Goal: Task Accomplishment & Management: Complete application form

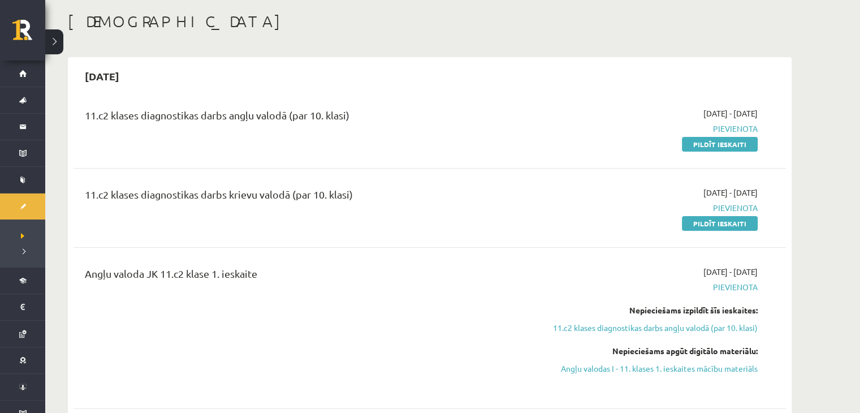
scroll to position [51, 0]
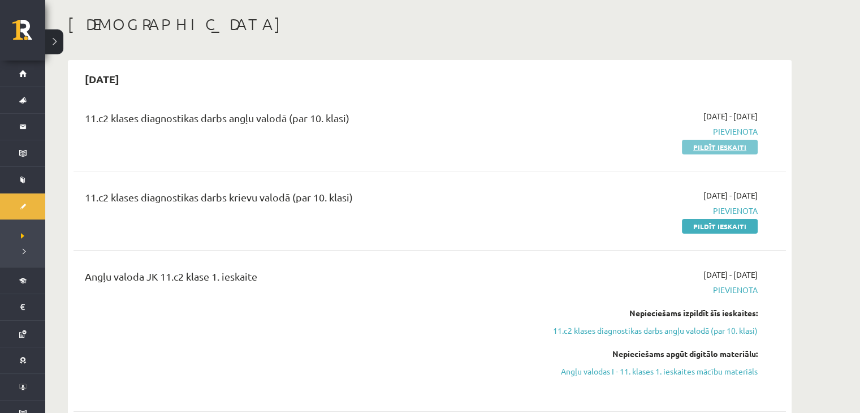
click at [711, 140] on link "Pildīt ieskaiti" at bounding box center [720, 147] width 76 height 15
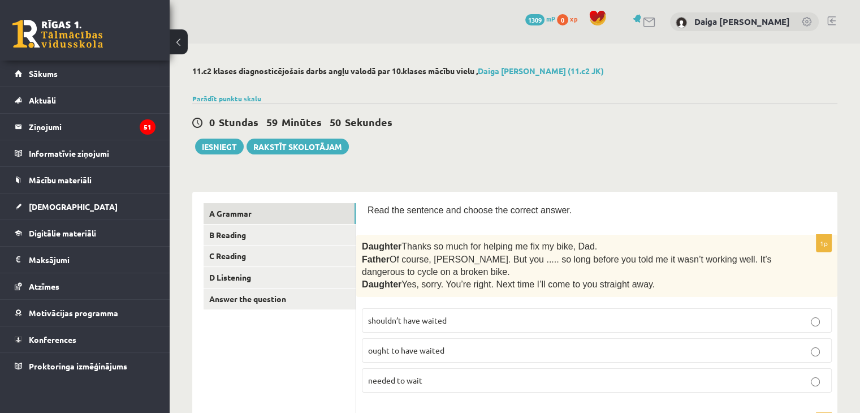
click at [173, 35] on button at bounding box center [179, 41] width 18 height 25
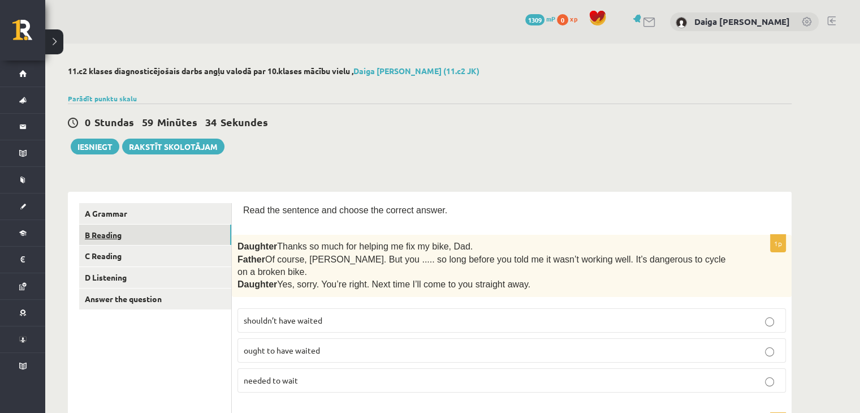
click at [110, 239] on link "B Reading" at bounding box center [155, 235] width 152 height 21
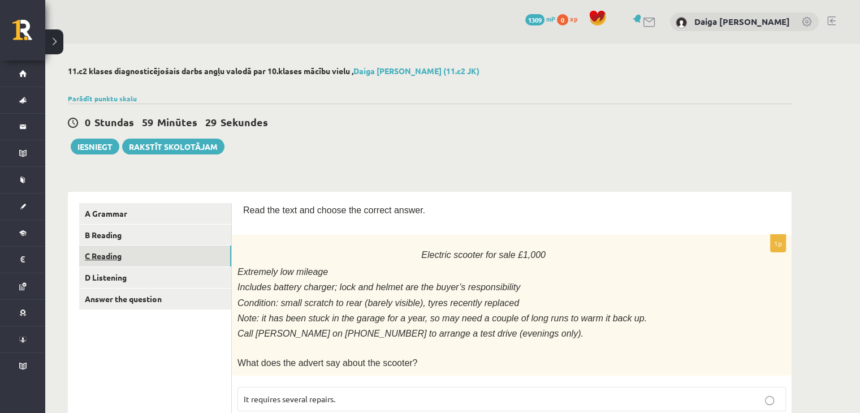
click at [101, 260] on link "C Reading" at bounding box center [155, 255] width 152 height 21
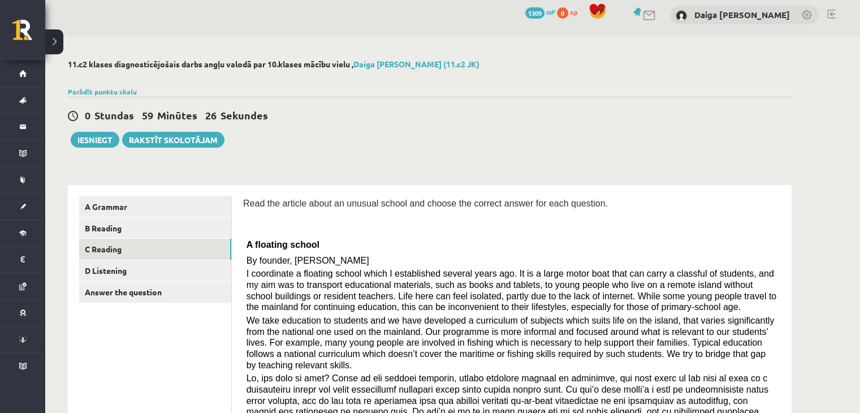
scroll to position [5, 0]
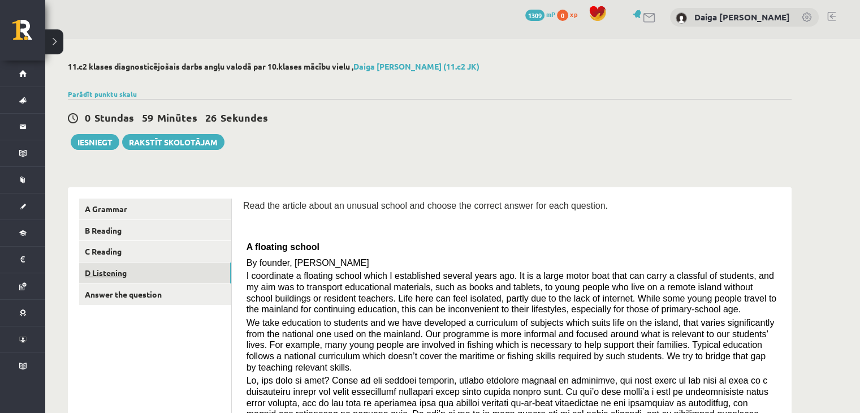
click at [109, 268] on link "D Listening" at bounding box center [155, 272] width 152 height 21
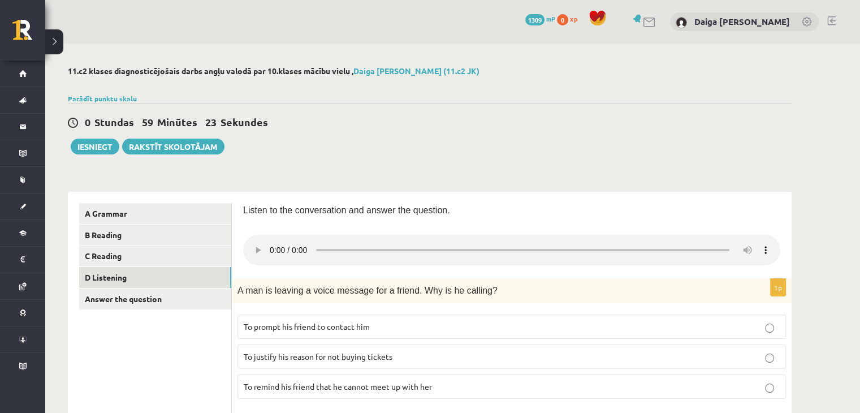
scroll to position [0, 0]
click at [146, 308] on link "Answer the question" at bounding box center [155, 298] width 152 height 21
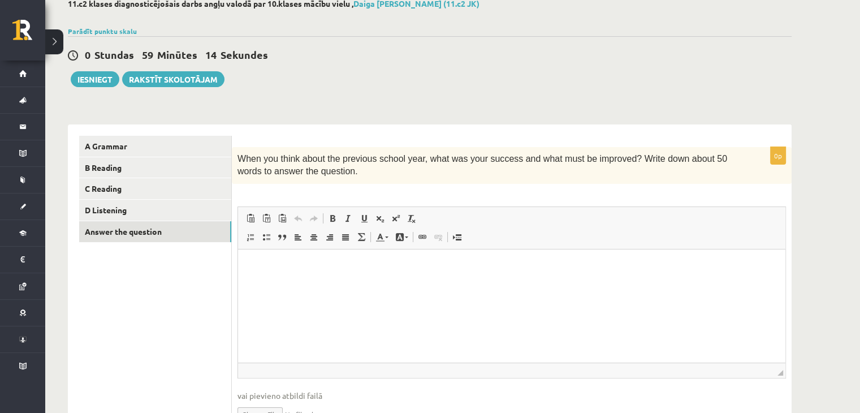
scroll to position [69, 0]
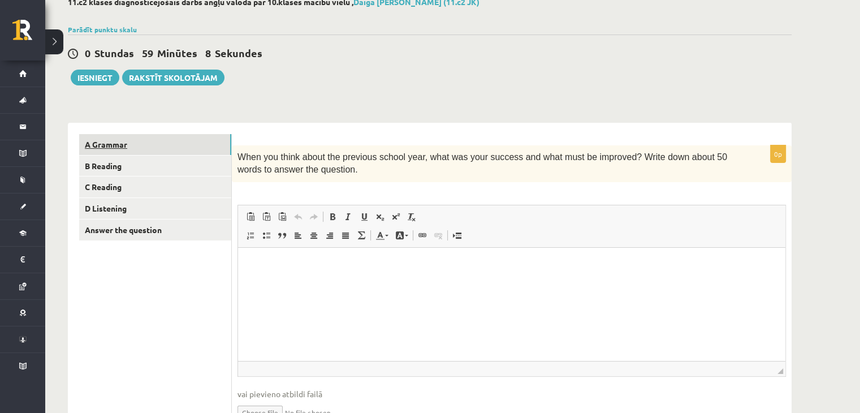
click at [110, 142] on link "A Grammar" at bounding box center [155, 144] width 152 height 21
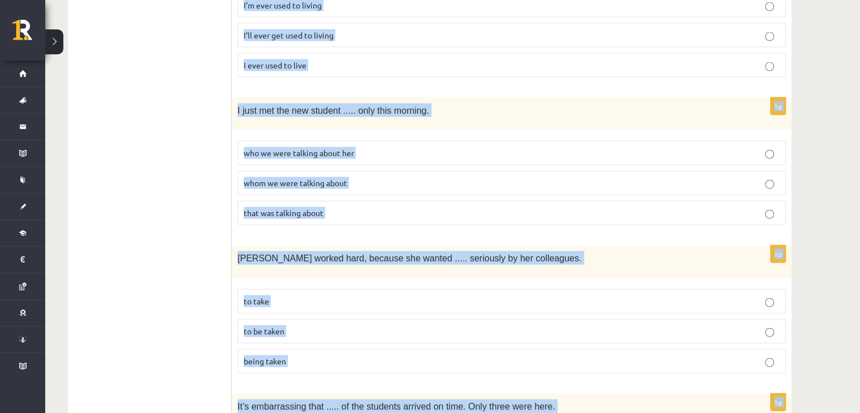
scroll to position [2810, 0]
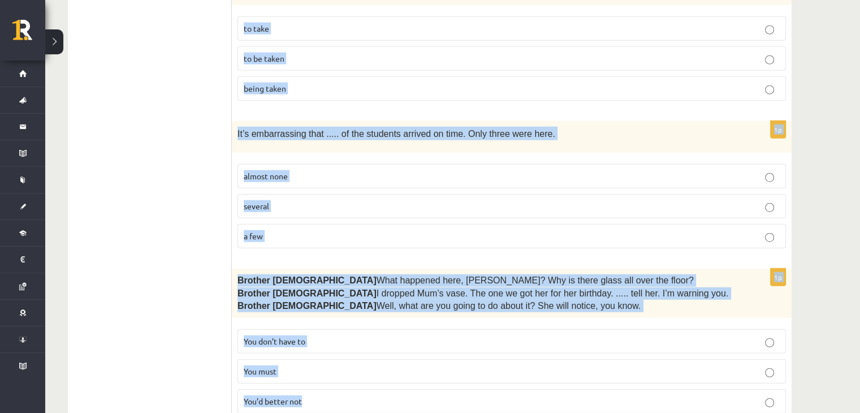
drag, startPoint x: 241, startPoint y: 139, endPoint x: 404, endPoint y: 377, distance: 288.9
copy form "Read the sentence and choose the correct answer. 1p Daughter  Thanks so much fo…"
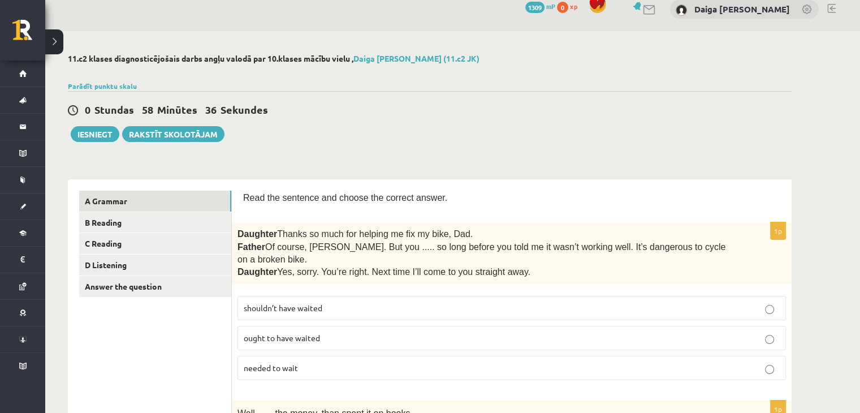
scroll to position [0, 0]
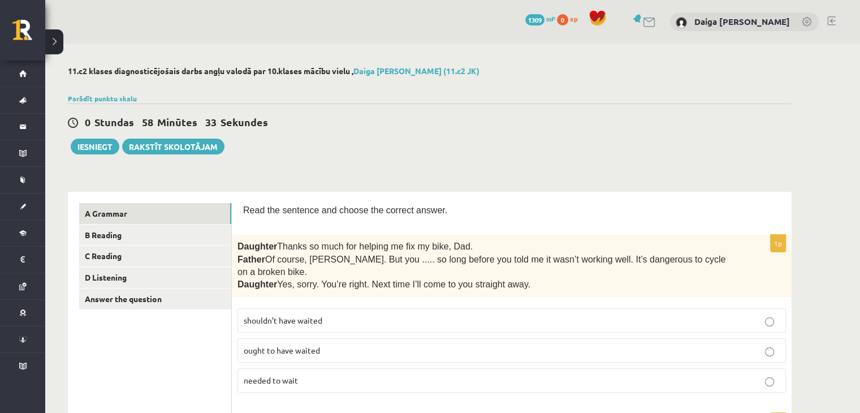
click at [318, 315] on p "shouldn’t have waited" at bounding box center [512, 321] width 536 height 12
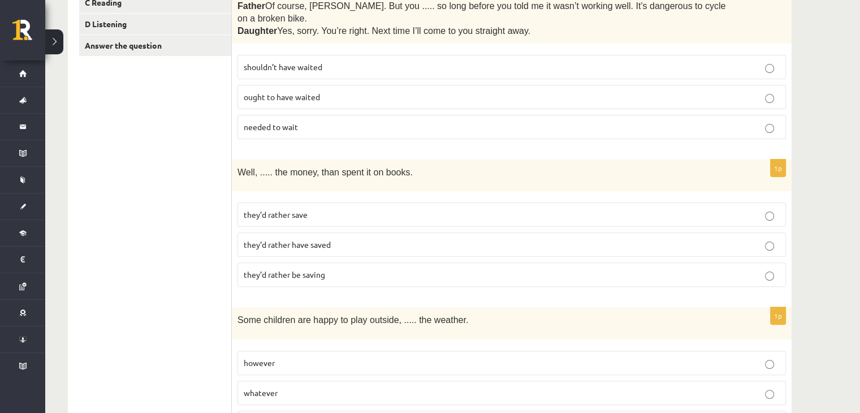
scroll to position [257, 0]
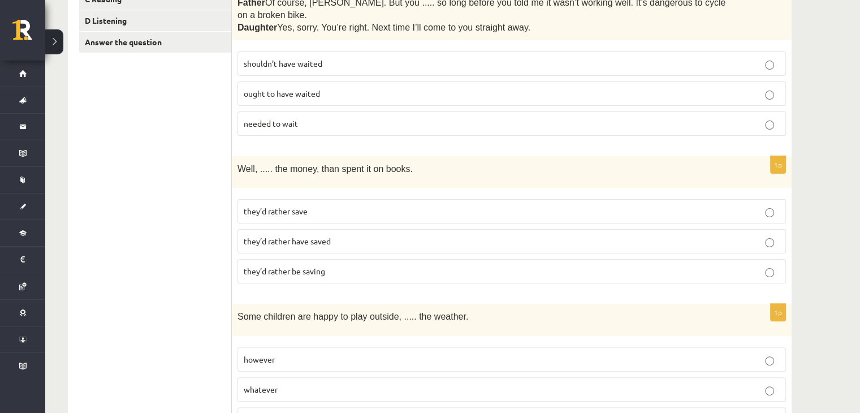
click at [273, 234] on label "they’d rather have saved" at bounding box center [512, 241] width 549 height 24
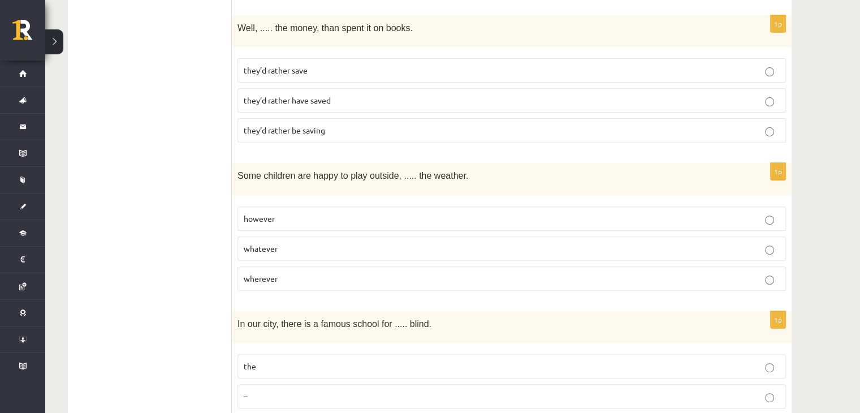
scroll to position [398, 0]
click at [300, 242] on p "whatever" at bounding box center [512, 248] width 536 height 12
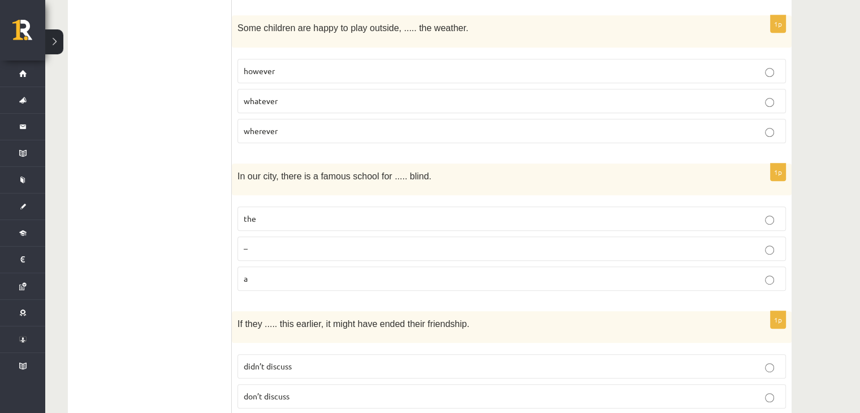
scroll to position [547, 0]
click at [254, 212] on span "the" at bounding box center [250, 217] width 12 height 10
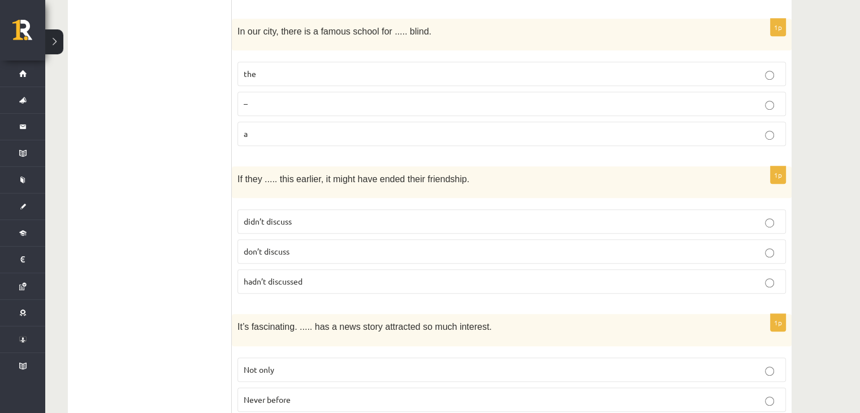
scroll to position [710, 0]
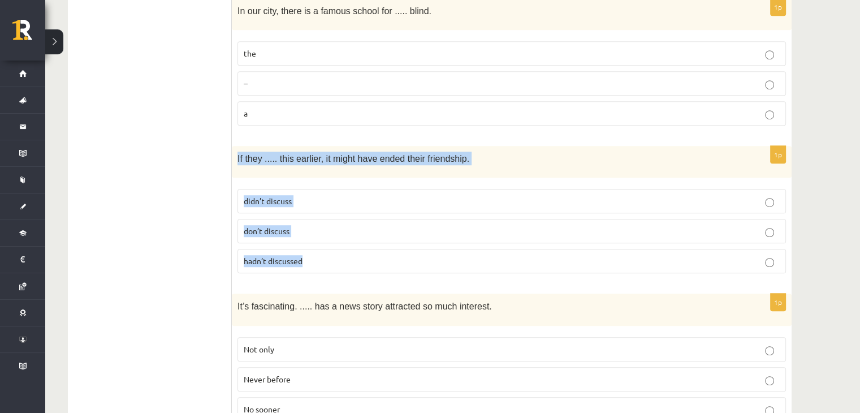
drag, startPoint x: 235, startPoint y: 137, endPoint x: 352, endPoint y: 254, distance: 164.8
click at [352, 254] on div "1p If they ..... this earlier, it might have ended their friendship. didn’t dis…" at bounding box center [512, 214] width 560 height 136
copy div "If they ..... this earlier, it might have ended their friendship. didn’t discus…"
click at [351, 259] on div "1p If they ..... this earlier, it might have ended their friendship. didn’t dis…" at bounding box center [512, 214] width 560 height 136
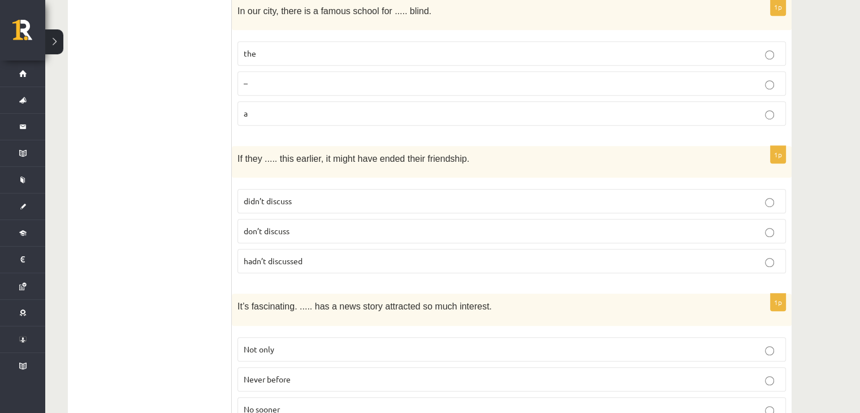
click at [251, 256] on span "hadn’t discussed" at bounding box center [273, 261] width 59 height 10
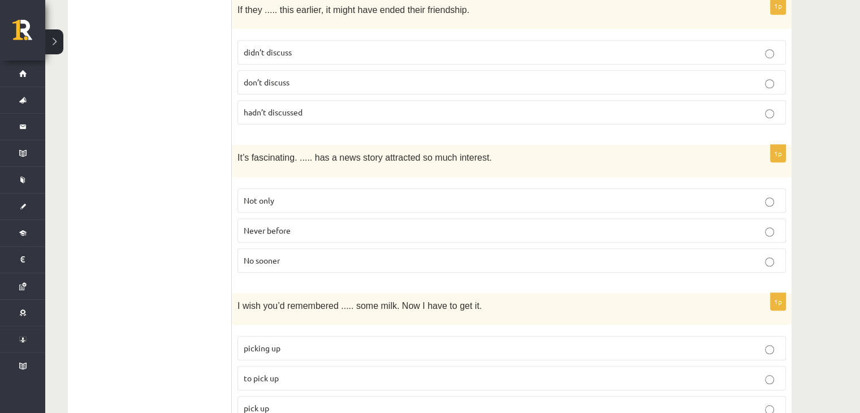
scroll to position [860, 0]
click at [284, 225] on span "Never before" at bounding box center [267, 230] width 47 height 10
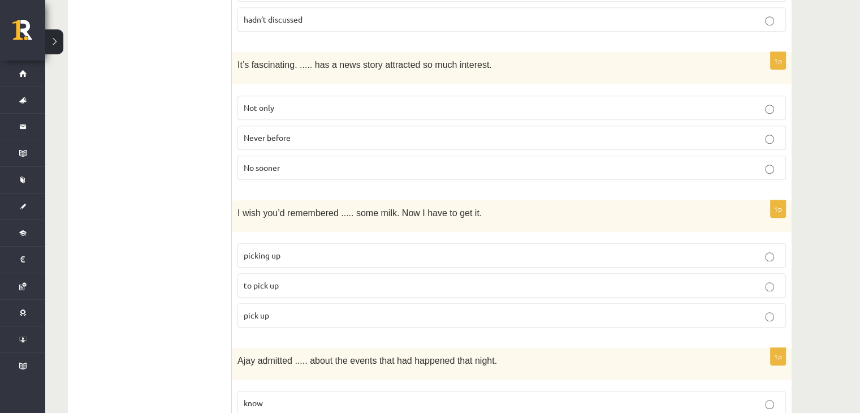
scroll to position [966, 0]
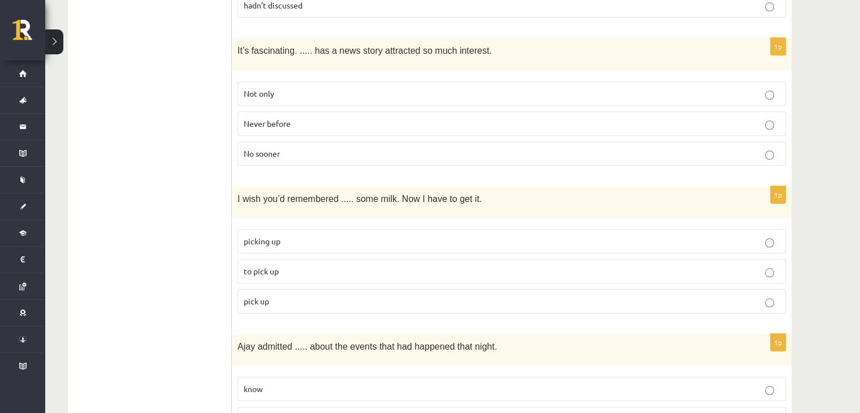
click at [271, 265] on p "to pick up" at bounding box center [512, 271] width 536 height 12
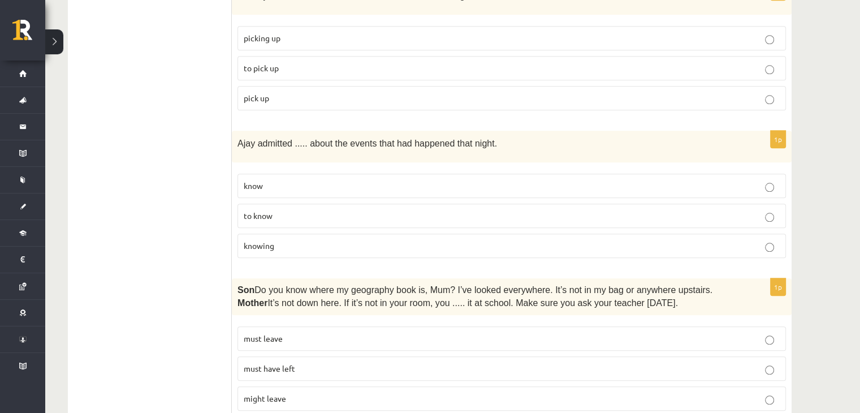
scroll to position [1172, 0]
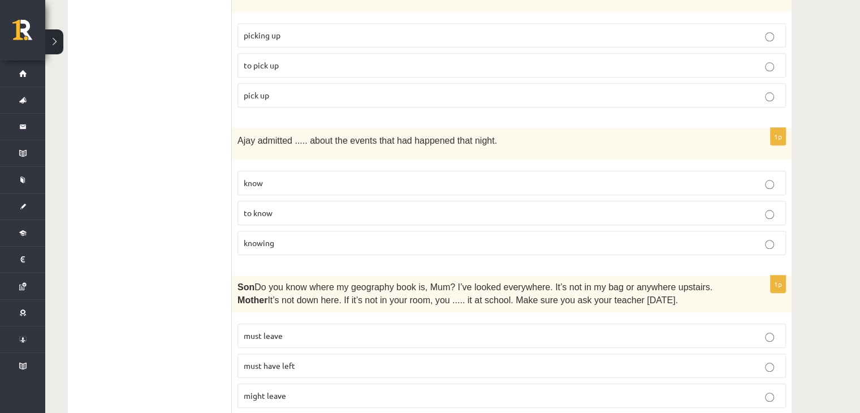
click at [271, 238] on span "knowing" at bounding box center [259, 243] width 31 height 10
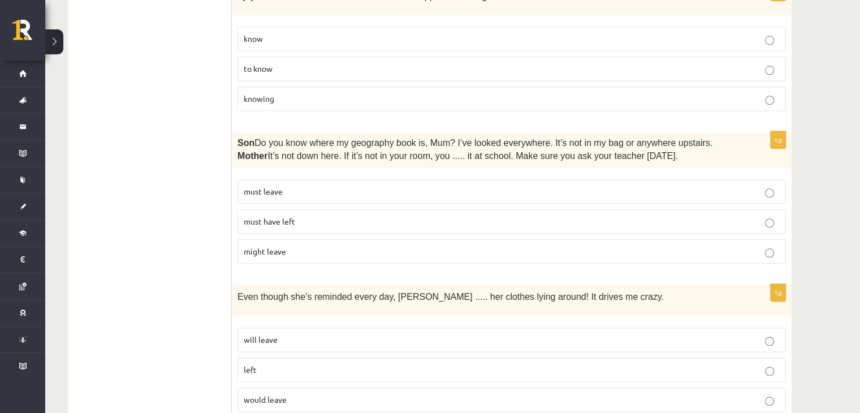
scroll to position [1317, 0]
click at [271, 215] on p "must have left" at bounding box center [512, 221] width 536 height 12
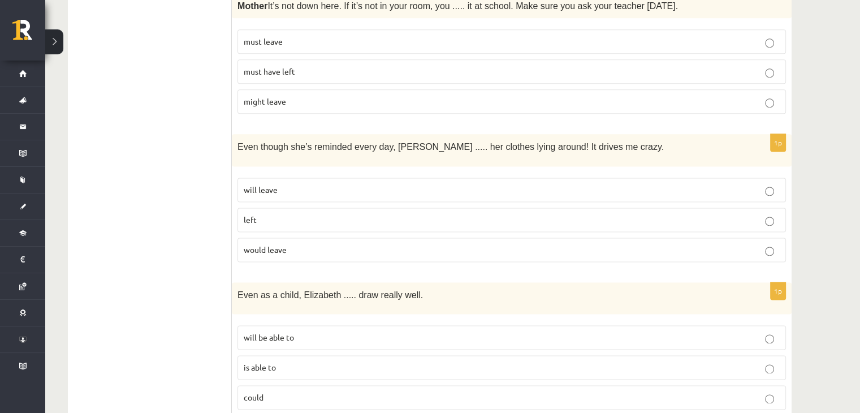
scroll to position [1470, 0]
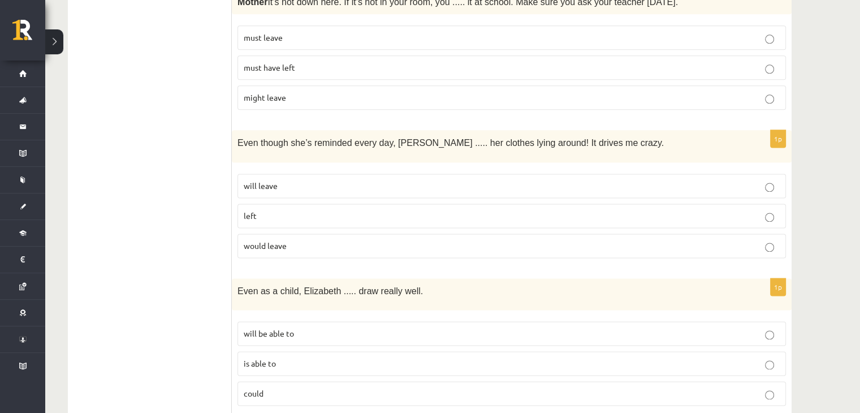
click at [272, 180] on span "will leave" at bounding box center [261, 185] width 34 height 10
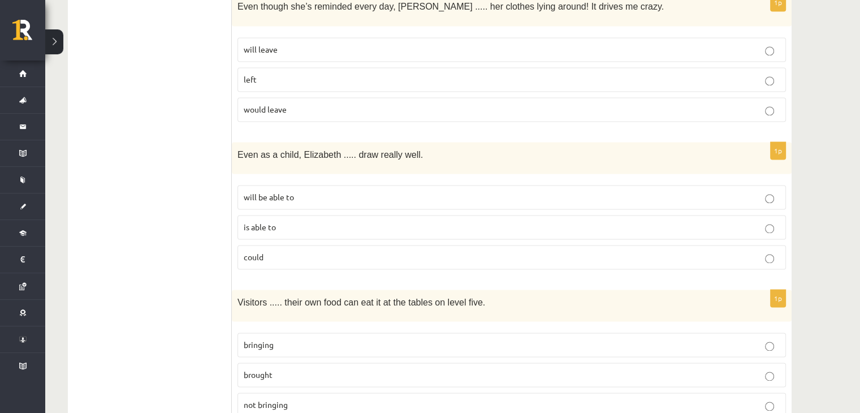
scroll to position [1608, 0]
click at [278, 250] on p "could" at bounding box center [512, 256] width 536 height 12
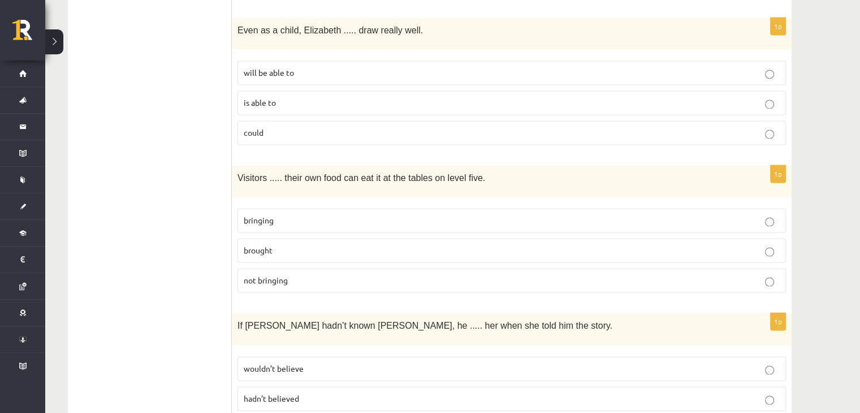
scroll to position [1735, 0]
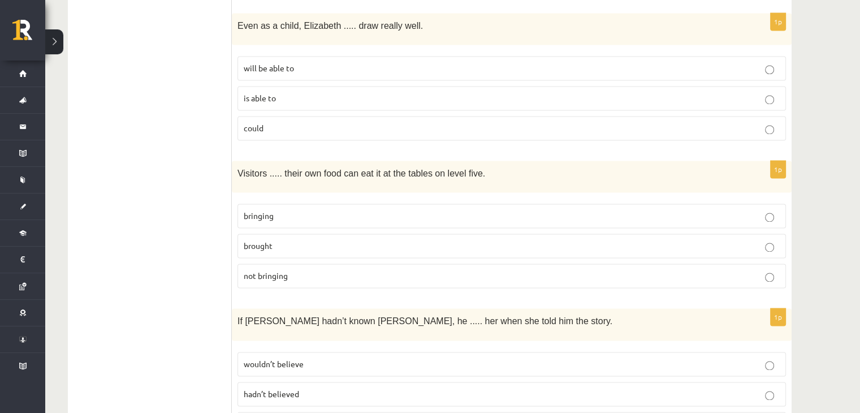
click at [274, 204] on label "bringing" at bounding box center [512, 216] width 549 height 24
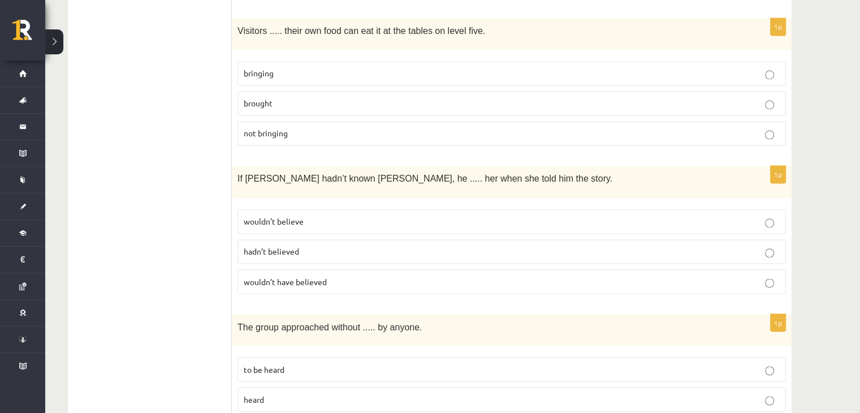
scroll to position [1878, 0]
click at [312, 276] on span "wouldn’t have believed" at bounding box center [285, 281] width 83 height 10
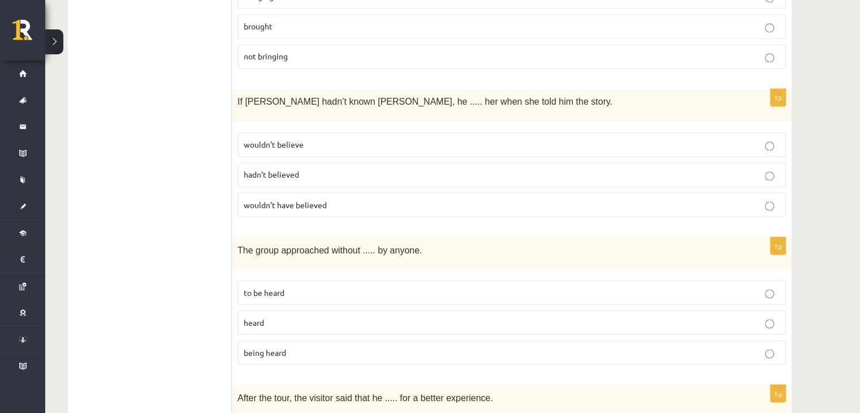
scroll to position [1955, 0]
click at [259, 346] on p "being heard" at bounding box center [512, 352] width 536 height 12
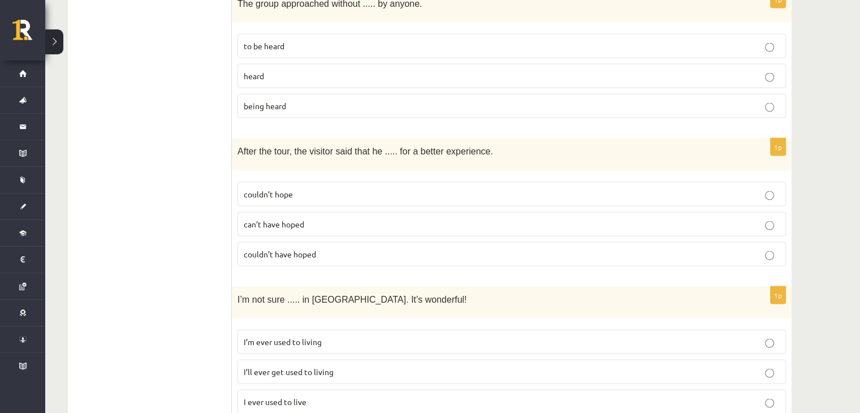
scroll to position [2211, 0]
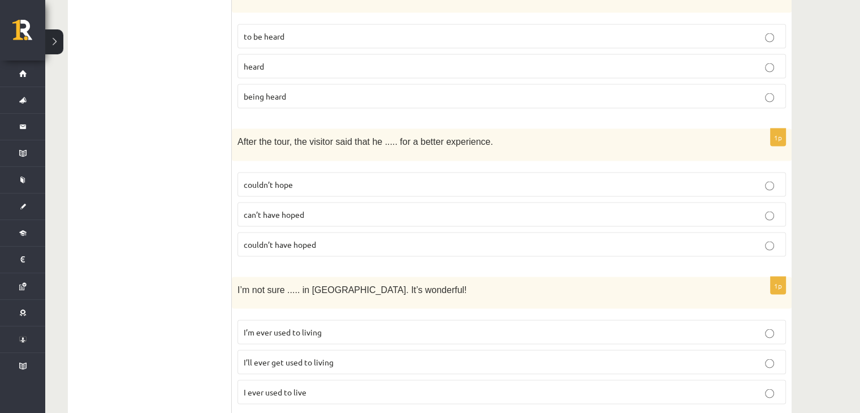
click at [321, 357] on span "I’ll ever get used to living" at bounding box center [289, 362] width 90 height 10
click at [278, 209] on span "can’t have hoped" at bounding box center [274, 214] width 61 height 10
click at [270, 239] on span "couldn’t have hoped" at bounding box center [280, 244] width 72 height 10
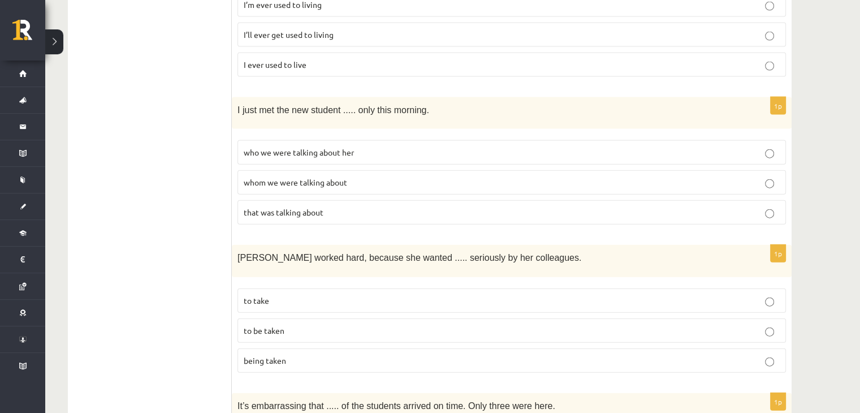
scroll to position [2539, 0]
click at [274, 176] on span "whom we were talking about" at bounding box center [296, 181] width 104 height 10
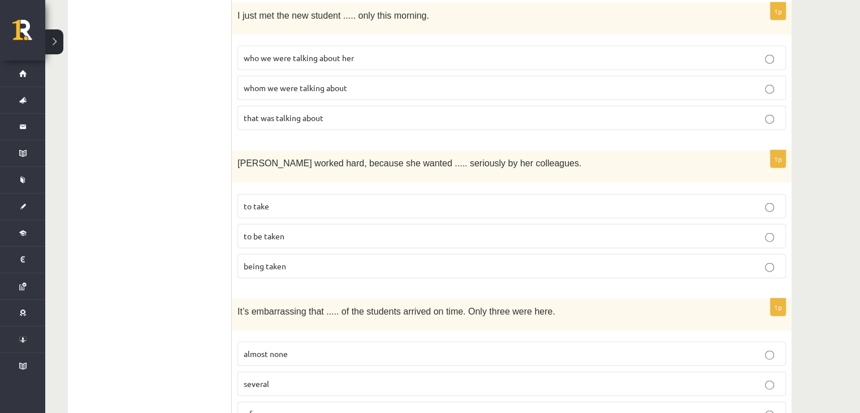
scroll to position [2634, 0]
click at [270, 230] on span "to be taken" at bounding box center [264, 235] width 41 height 10
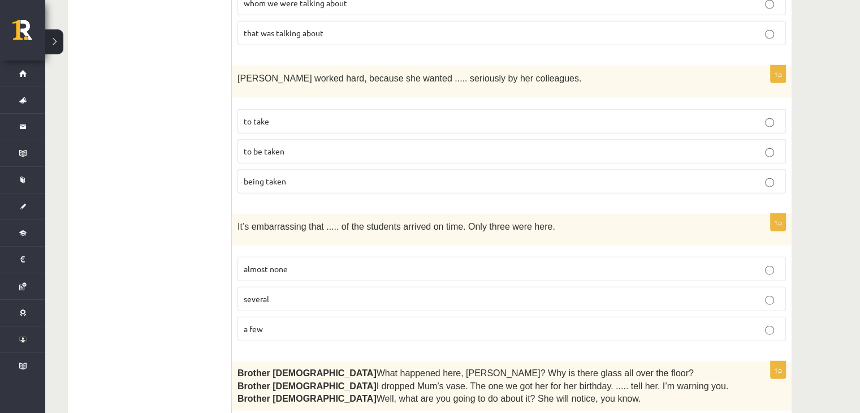
scroll to position [2722, 0]
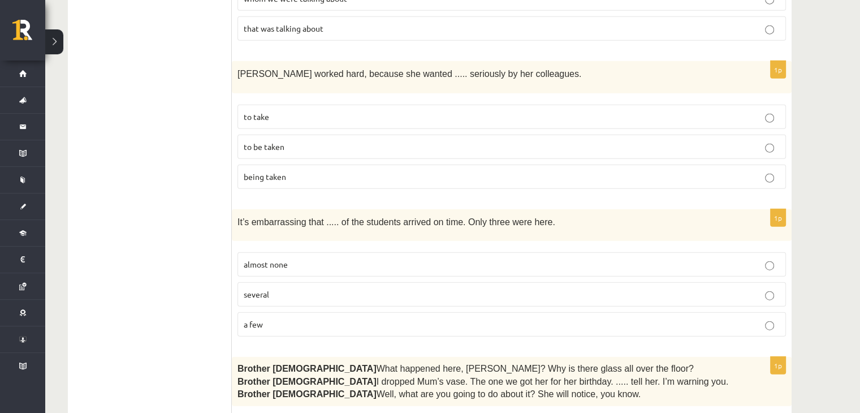
click at [274, 252] on label "almost none" at bounding box center [512, 264] width 549 height 24
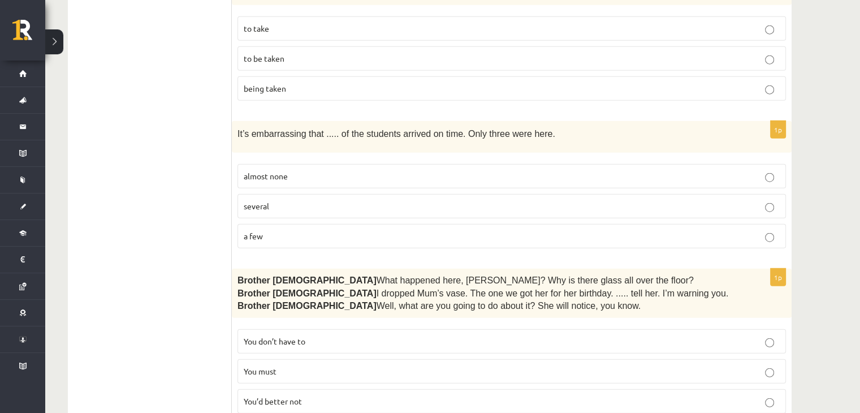
click at [291, 396] on span "You’d better not" at bounding box center [273, 401] width 58 height 10
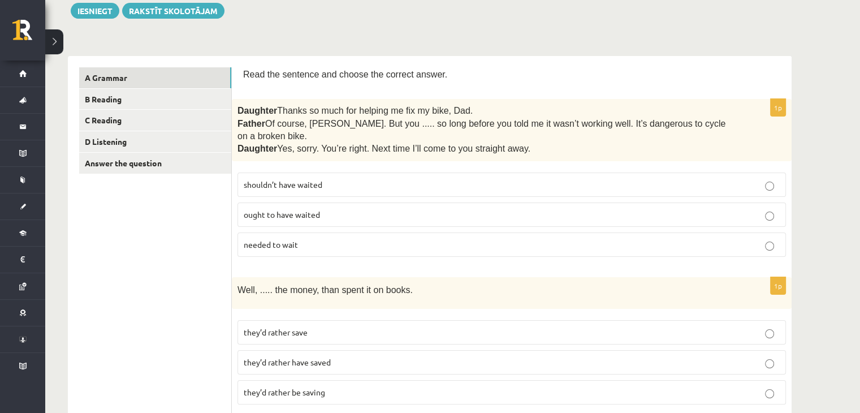
scroll to position [0, 0]
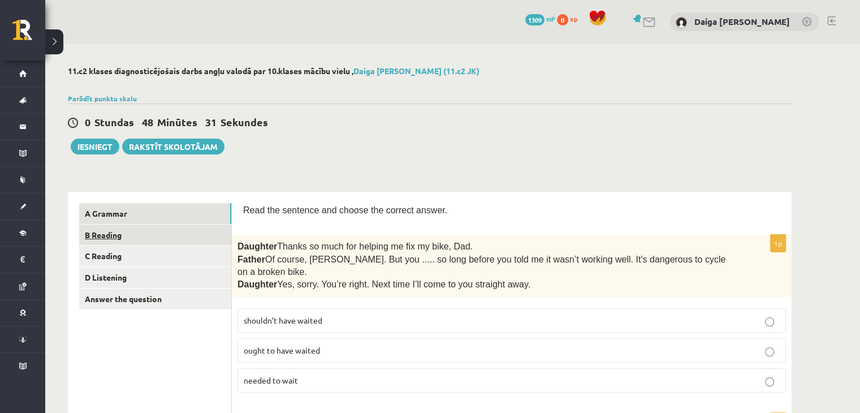
click at [114, 238] on link "B Reading" at bounding box center [155, 235] width 152 height 21
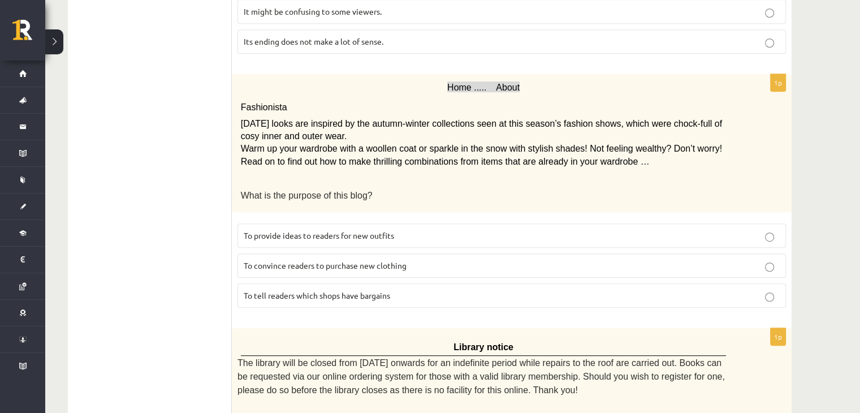
scroll to position [669, 0]
click at [512, 96] on p "Fashionista" at bounding box center [484, 106] width 486 height 20
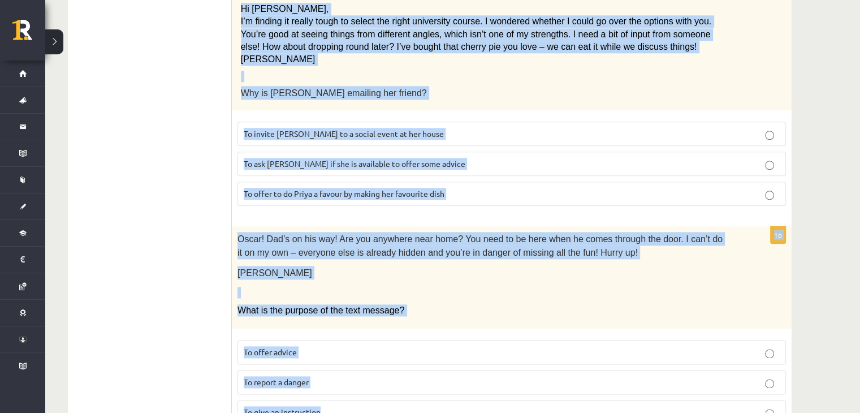
scroll to position [1306, 0]
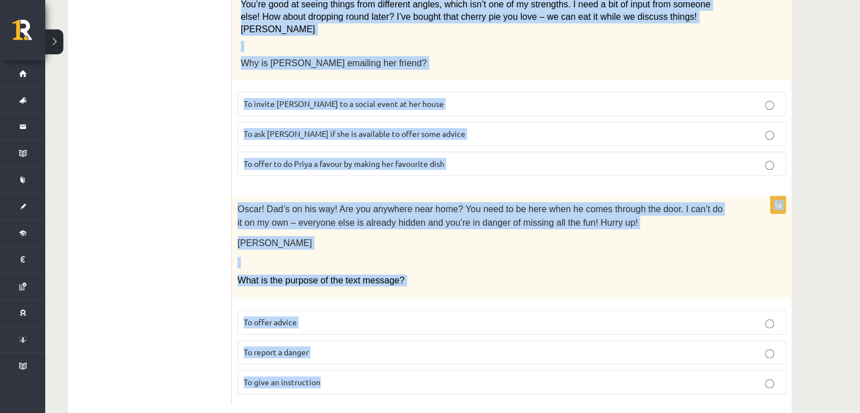
drag, startPoint x: 240, startPoint y: 207, endPoint x: 466, endPoint y: 366, distance: 276.5
copy form "Read the text and choose the correct answer. 1p Electric scooter for sale £1,00…"
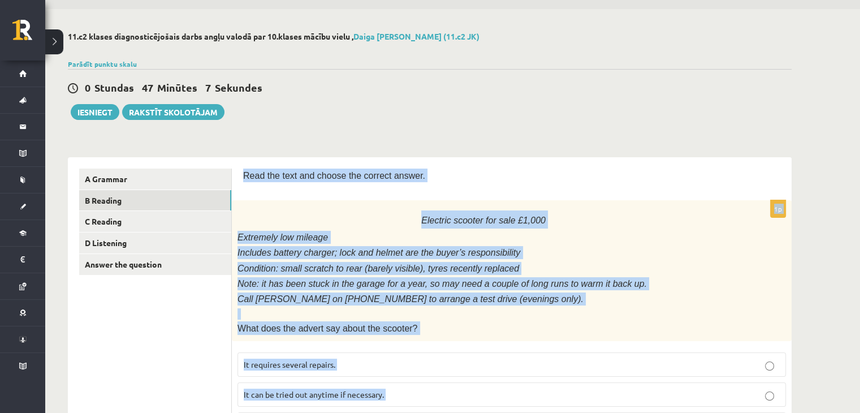
scroll to position [15, 0]
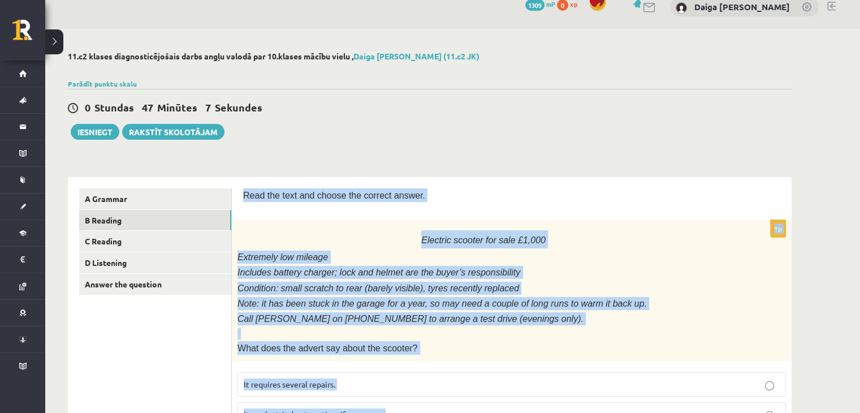
click at [294, 252] on span "Extremely low mileage" at bounding box center [283, 257] width 91 height 10
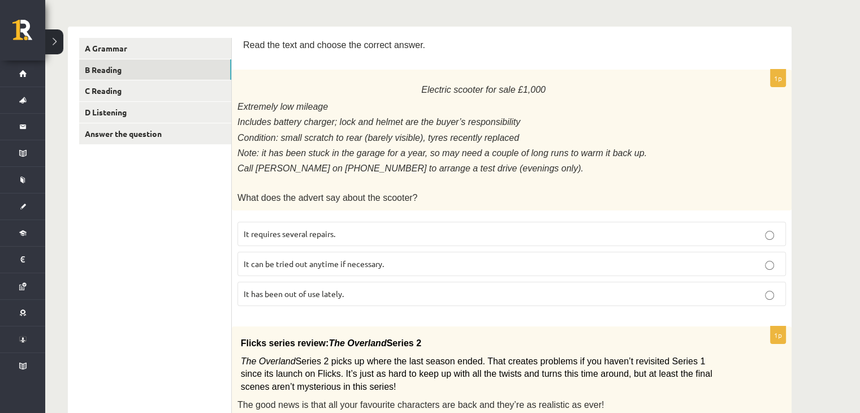
scroll to position [166, 0]
click at [310, 287] on span "It has been out of use lately." at bounding box center [294, 292] width 100 height 10
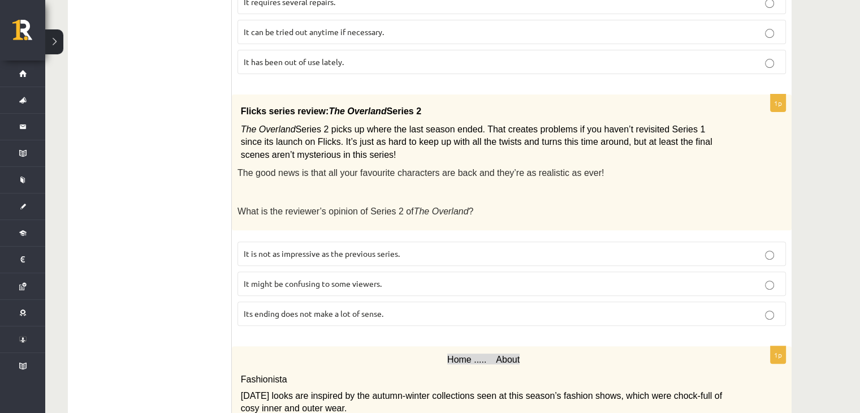
scroll to position [398, 0]
click at [287, 277] on span "It might be confusing to some viewers." at bounding box center [313, 282] width 138 height 10
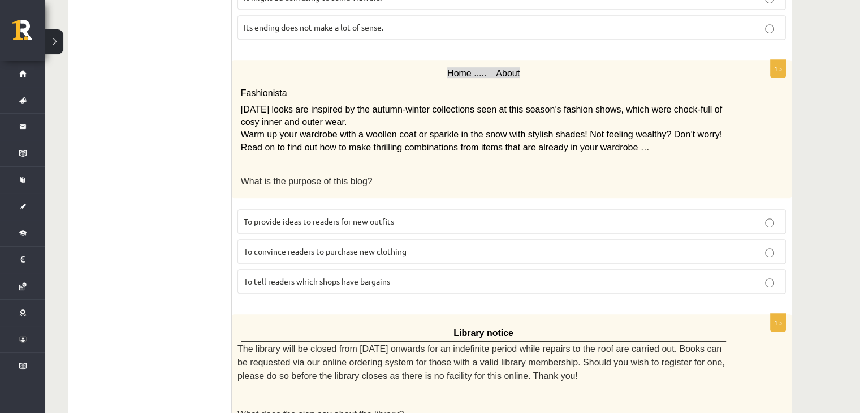
scroll to position [683, 0]
click at [302, 216] on span "To provide ideas to readers for new outfits" at bounding box center [319, 221] width 150 height 10
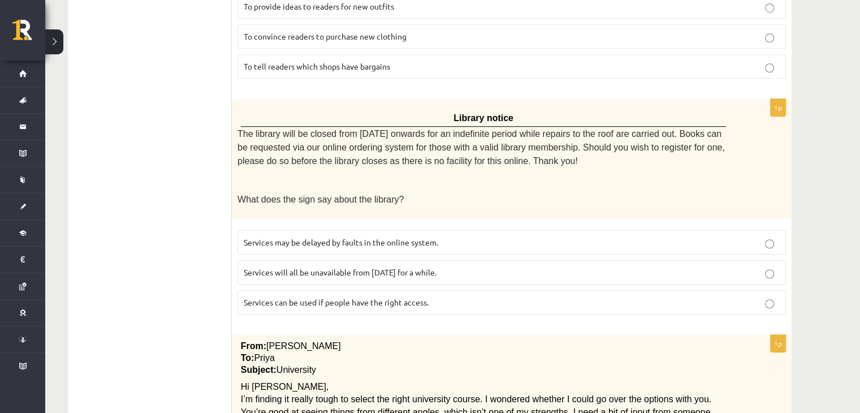
scroll to position [898, 0]
click at [345, 296] on p "Services can be used if people have the right access." at bounding box center [512, 302] width 536 height 12
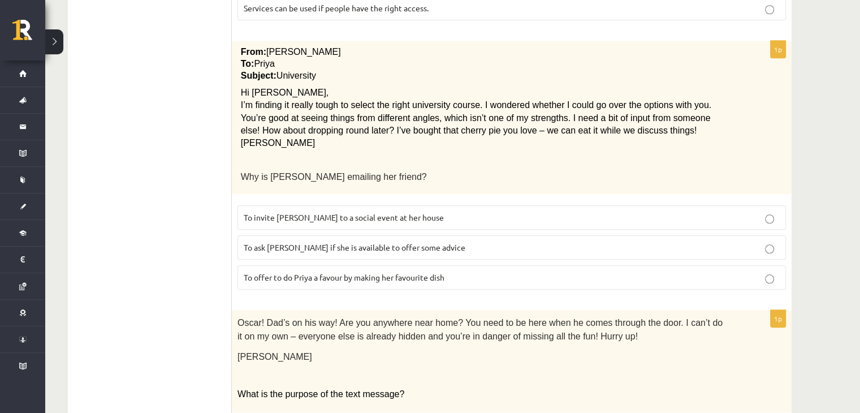
scroll to position [1191, 0]
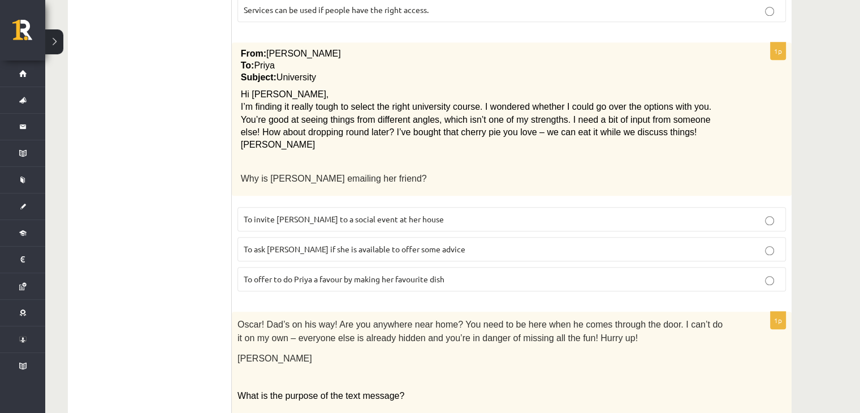
click at [384, 237] on label "To ask Priya if she is available to offer some advice" at bounding box center [512, 249] width 549 height 24
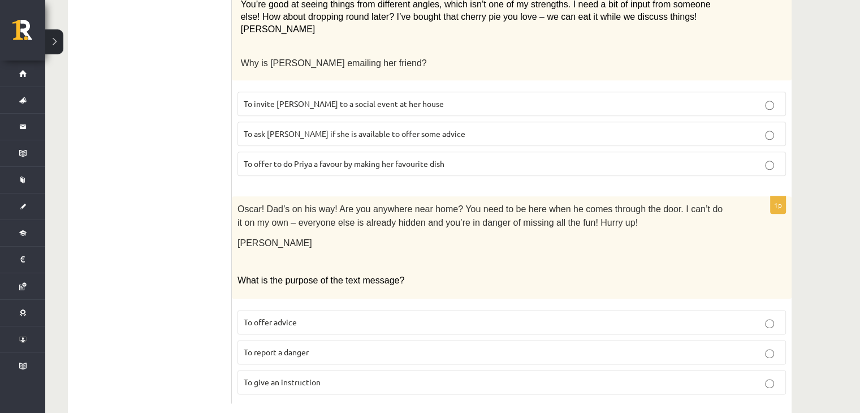
click at [264, 377] on span "To give an instruction" at bounding box center [282, 382] width 77 height 10
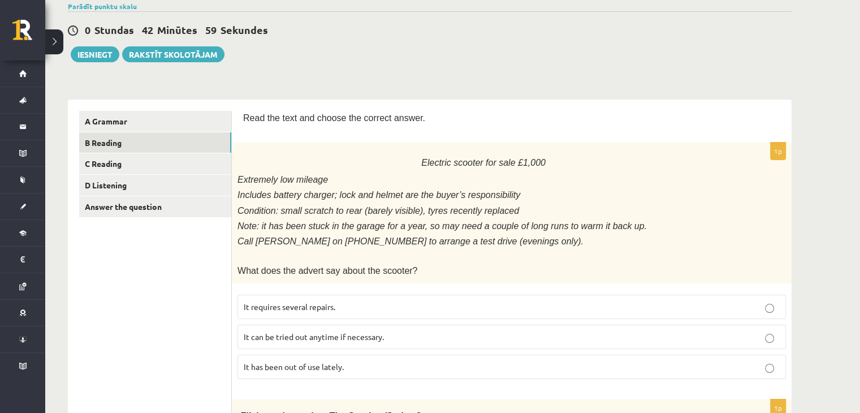
scroll to position [88, 0]
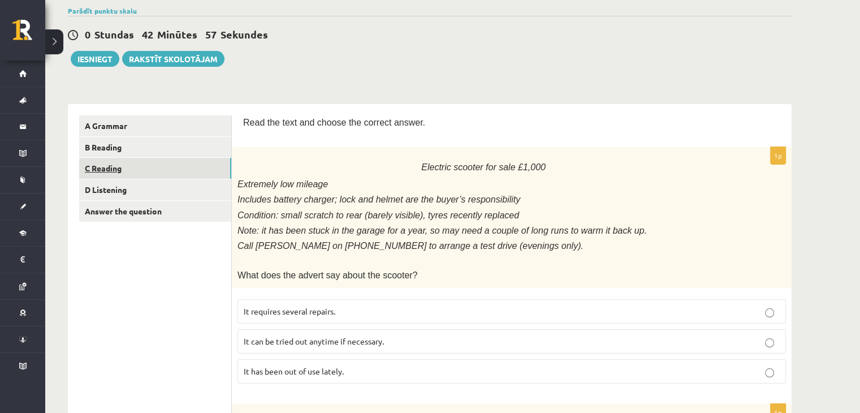
click at [100, 170] on link "C Reading" at bounding box center [155, 168] width 152 height 21
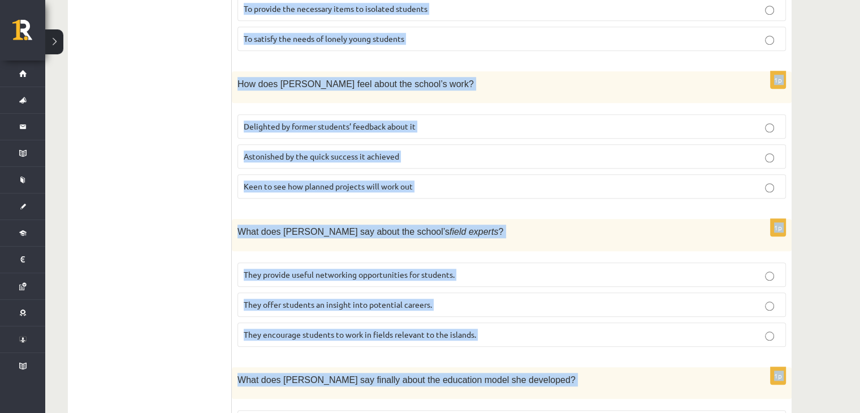
scroll to position [1058, 0]
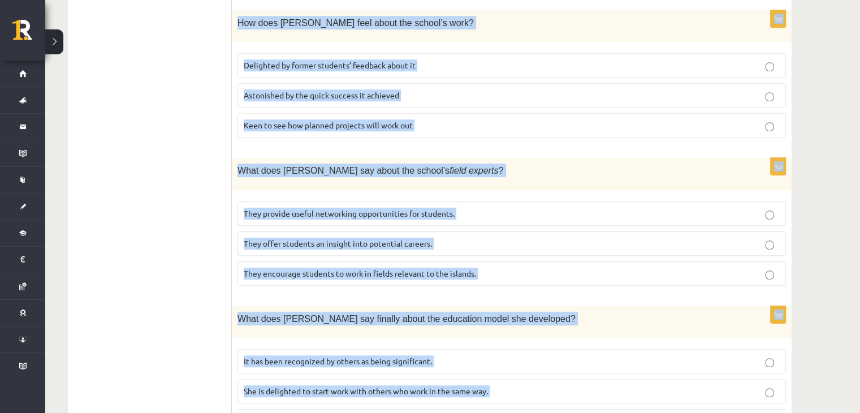
drag, startPoint x: 242, startPoint y: 211, endPoint x: 475, endPoint y: 359, distance: 275.7
copy form "Read the article about an unusual school and choose the correct answer for each…"
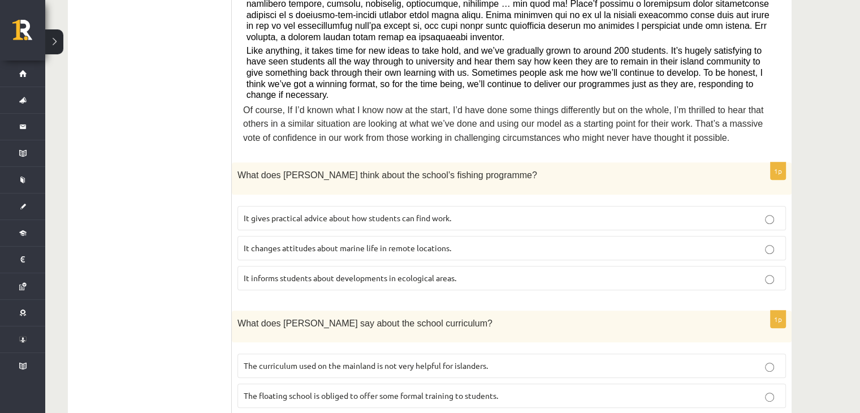
scroll to position [450, 0]
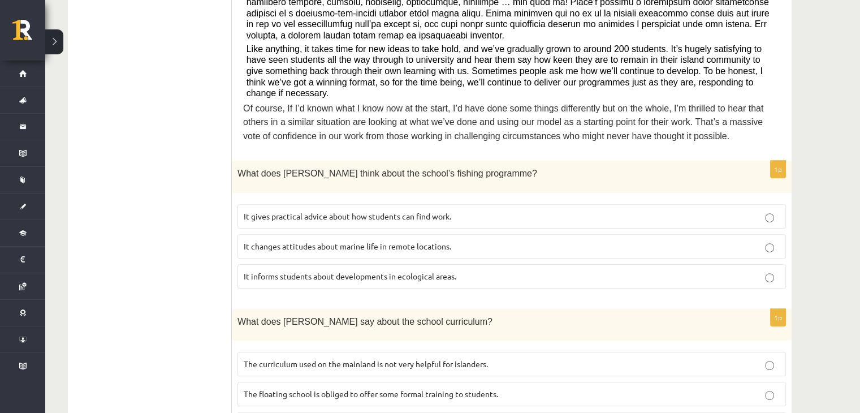
click at [397, 271] on span "It informs students about developments in ecological areas." at bounding box center [350, 276] width 213 height 10
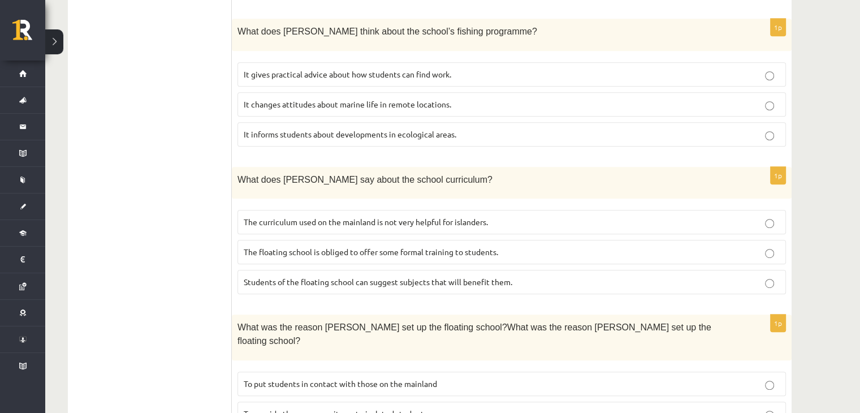
scroll to position [596, 0]
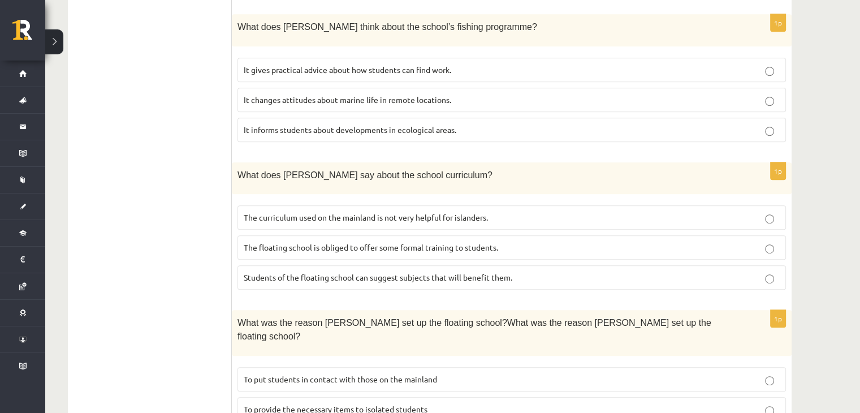
click at [407, 212] on span "The curriculum used on the mainland is not very helpful for islanders." at bounding box center [366, 217] width 244 height 10
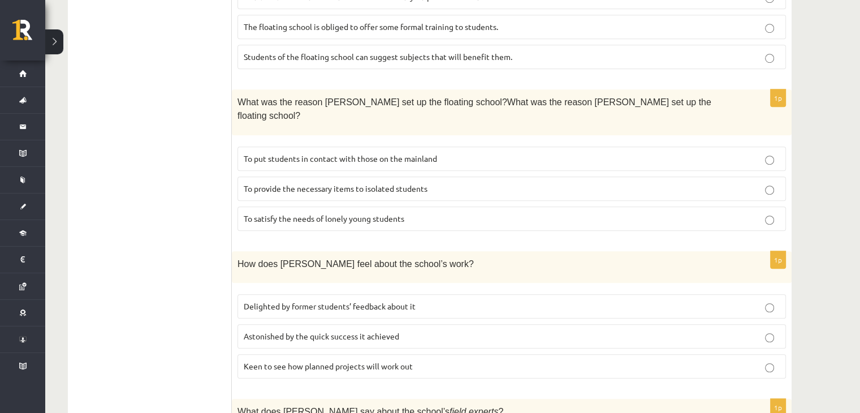
scroll to position [819, 0]
click at [386, 175] on label "To provide the necessary items to isolated students" at bounding box center [512, 187] width 549 height 24
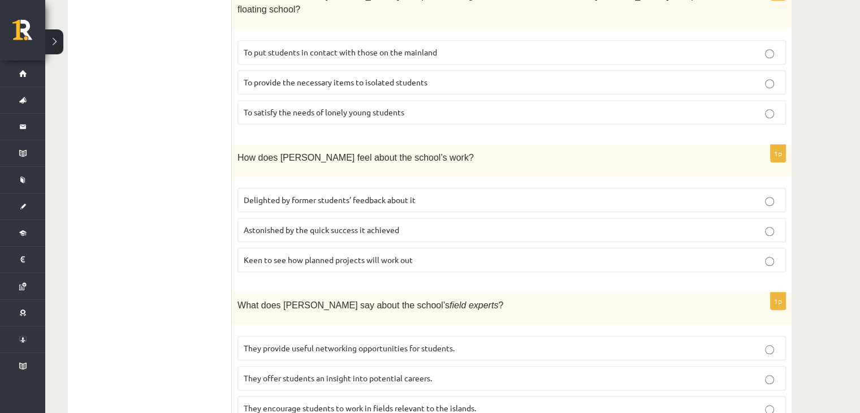
scroll to position [928, 0]
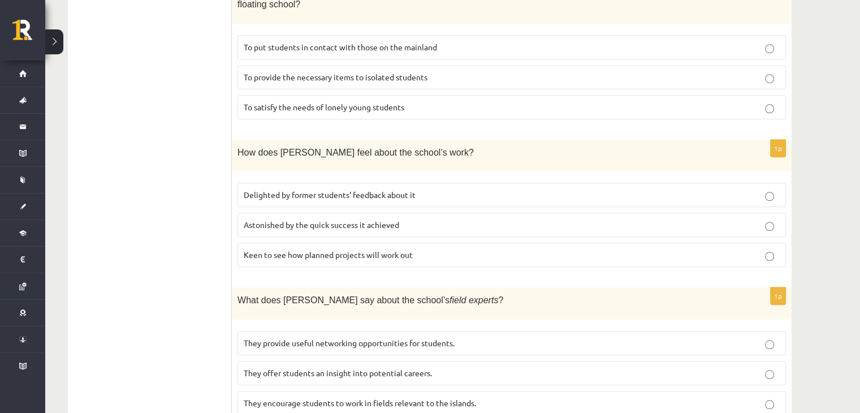
click at [346, 183] on label "Delighted by former students’ feedback about it" at bounding box center [512, 195] width 549 height 24
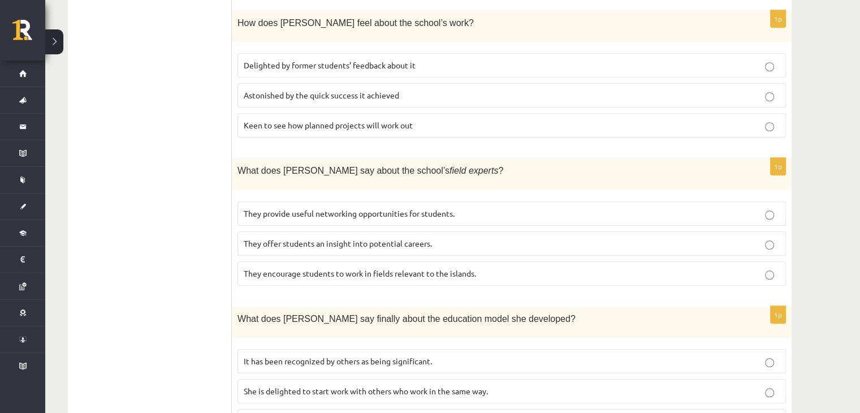
click at [304, 238] on span "They offer students an insight into potential careers." at bounding box center [338, 243] width 188 height 10
click at [361, 356] on span "It has been recognized by others as being significant." at bounding box center [338, 361] width 188 height 10
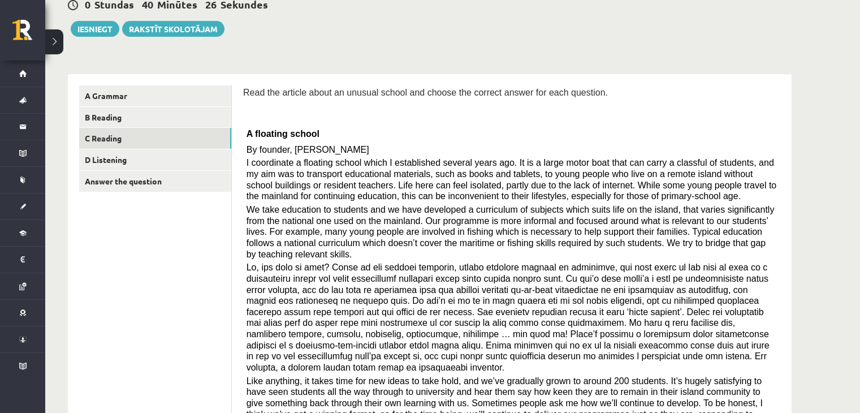
scroll to position [0, 0]
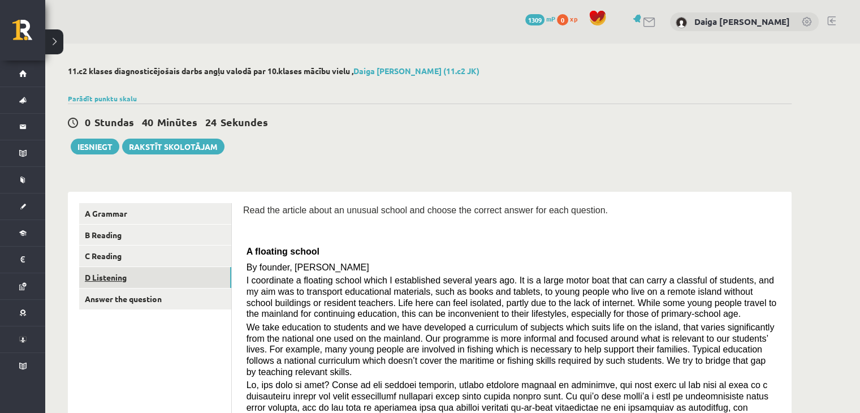
click at [109, 283] on link "D Listening" at bounding box center [155, 277] width 152 height 21
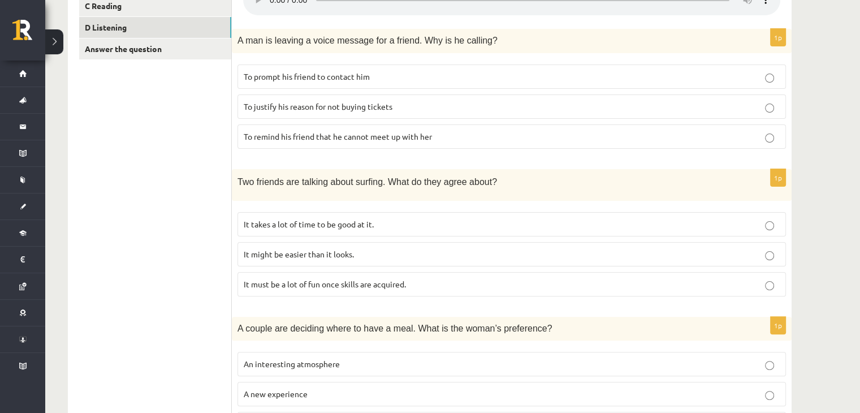
scroll to position [245, 0]
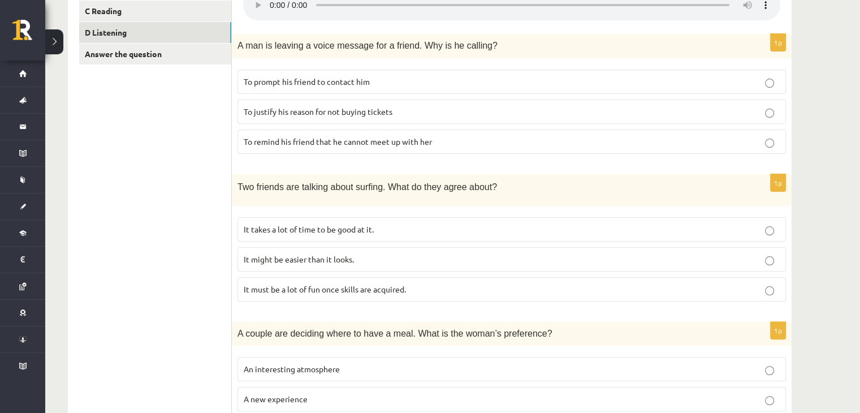
click at [442, 223] on p "It takes a lot of time to be good at it." at bounding box center [512, 229] width 536 height 12
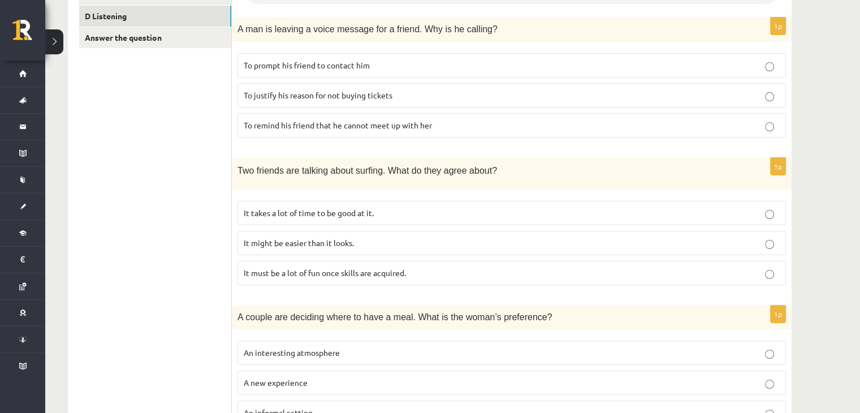
scroll to position [337, 0]
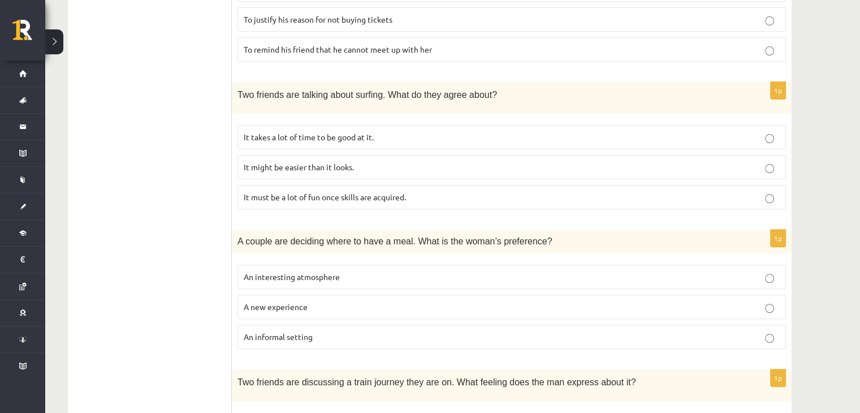
click at [770, 161] on p "It might be easier than it looks." at bounding box center [512, 167] width 536 height 12
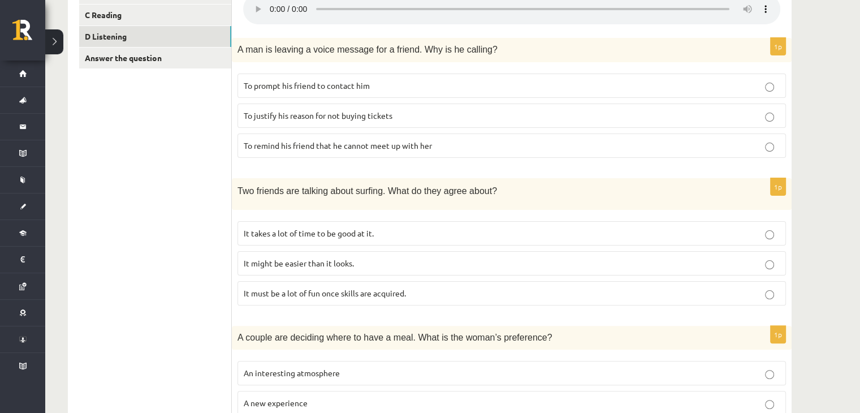
scroll to position [239, 0]
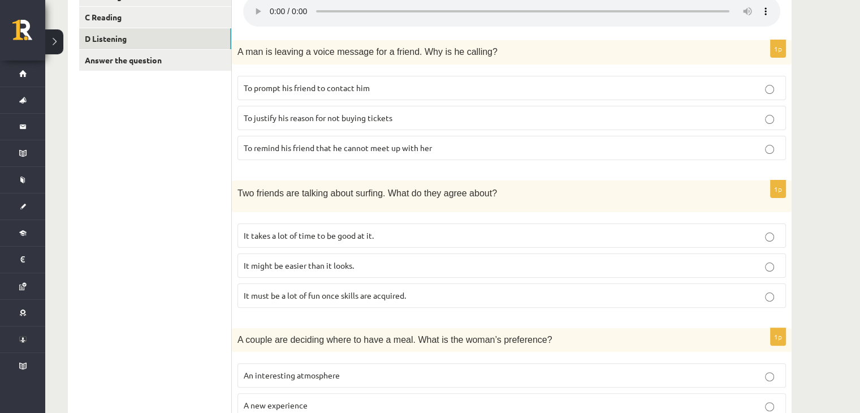
click at [765, 243] on label "It takes a lot of time to be good at it." at bounding box center [512, 235] width 549 height 24
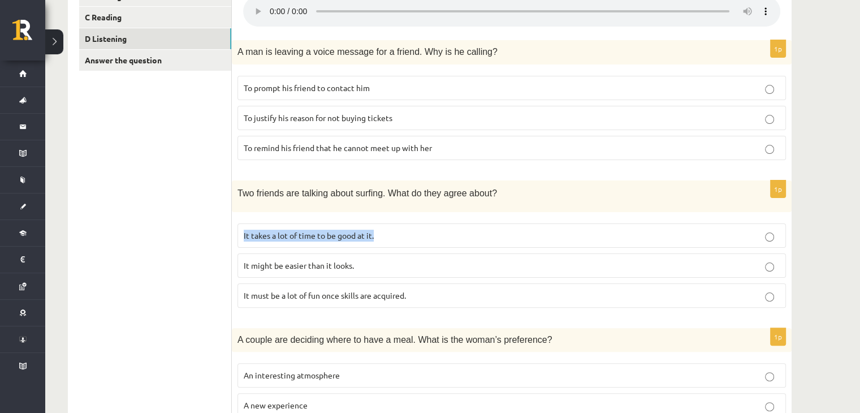
click at [797, 219] on div "11.c2 klases diagnosticējošais darbs angļu valodā par 10.klases mācību vielu , …" at bounding box center [429, 370] width 769 height 1130
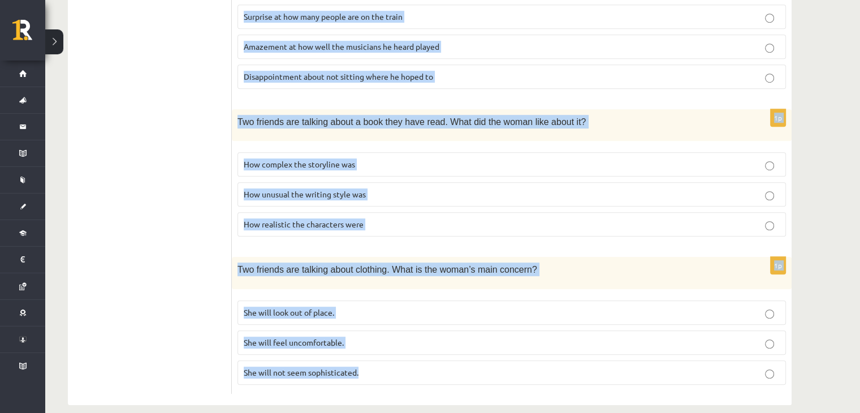
scroll to position [752, 0]
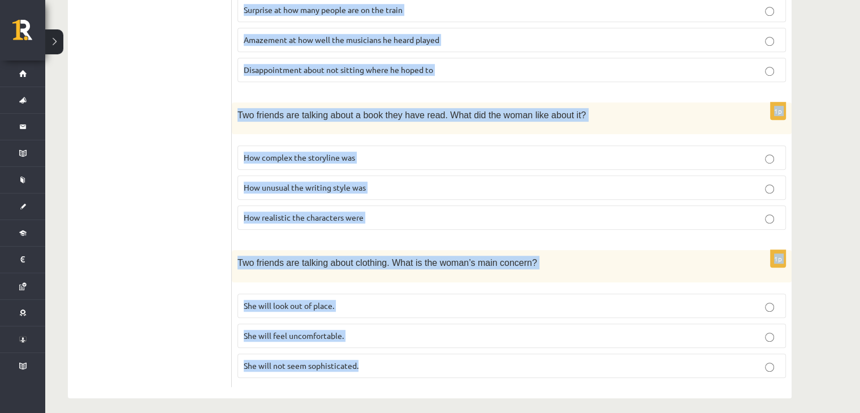
drag, startPoint x: 237, startPoint y: 108, endPoint x: 744, endPoint y: 438, distance: 605.0
copy form "Listen to the conversation and answer the question. 1p A man is leaving a voice…"
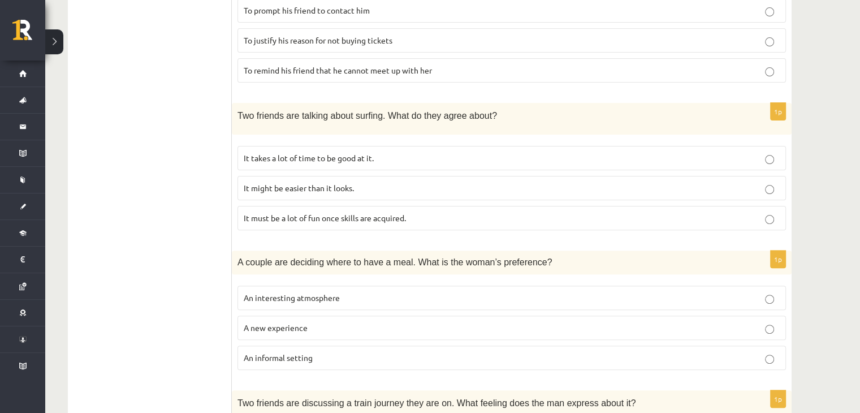
scroll to position [316, 0]
drag, startPoint x: 214, startPoint y: 216, endPoint x: 245, endPoint y: 236, distance: 36.7
click at [245, 236] on div "**********" at bounding box center [430, 355] width 724 height 959
click at [243, 234] on div "1p Two friends are talking about surfing. What do they agree about? It takes a …" at bounding box center [512, 172] width 560 height 136
drag, startPoint x: 242, startPoint y: 211, endPoint x: 418, endPoint y: 209, distance: 176.5
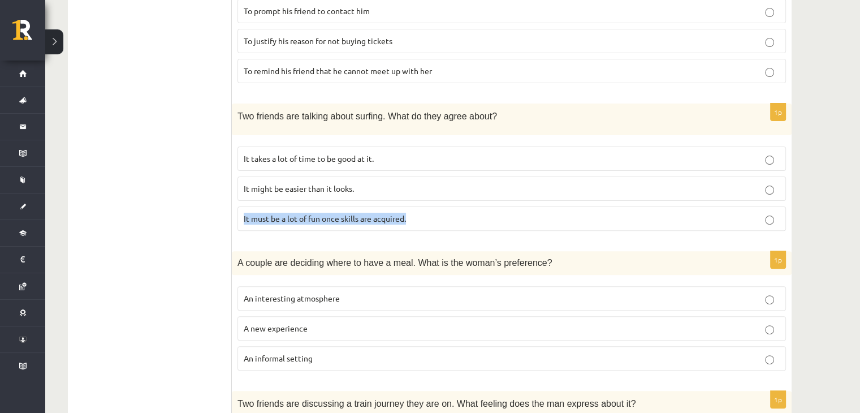
click at [418, 209] on label "It must be a lot of fun once skills are acquired." at bounding box center [512, 218] width 549 height 24
copy span "It must be a lot of fun once skills are acquired."
click at [162, 143] on ul "A Grammar B Reading C Reading D Listening Answer the question" at bounding box center [155, 355] width 153 height 936
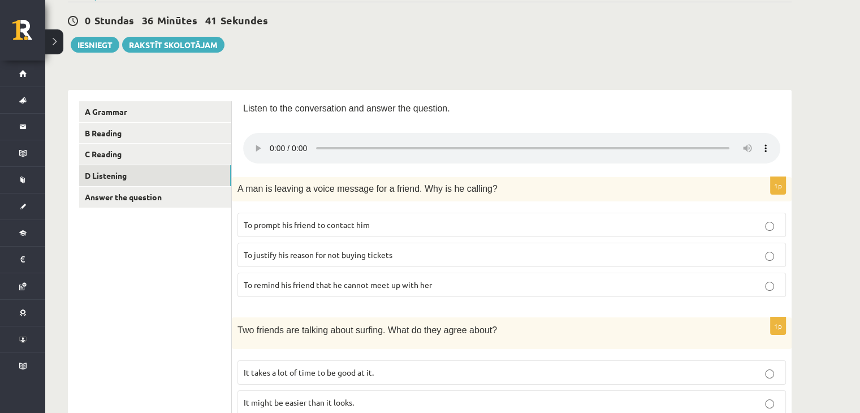
scroll to position [46, 0]
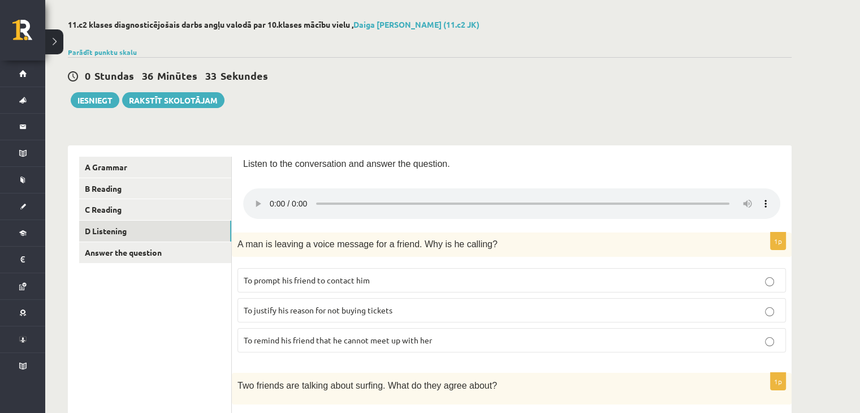
click at [305, 270] on label "To prompt his friend to contact him" at bounding box center [512, 280] width 549 height 24
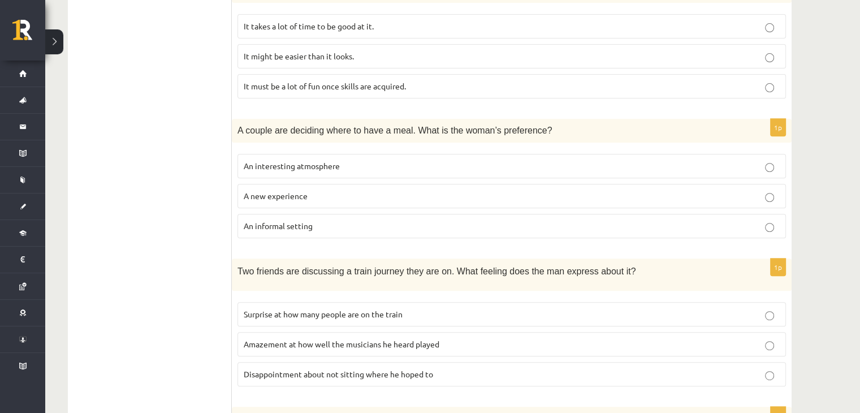
scroll to position [448, 0]
click at [273, 184] on label "A new experience" at bounding box center [512, 196] width 549 height 24
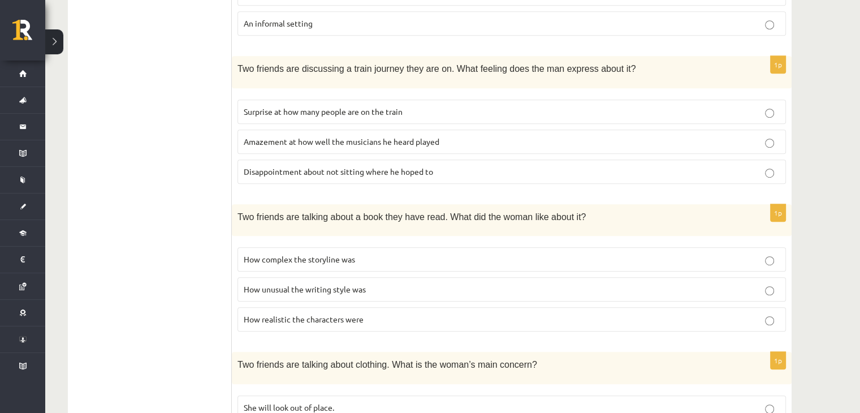
scroll to position [649, 0]
click at [385, 167] on p "Disappointment about not sitting where he hoped to" at bounding box center [512, 173] width 536 height 12
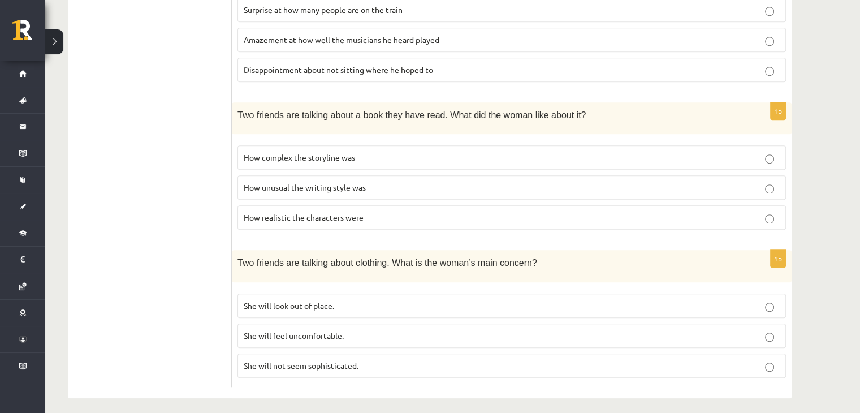
click at [305, 216] on p "How realistic the characters were" at bounding box center [512, 218] width 536 height 12
click at [269, 300] on span "She will look out of place." at bounding box center [289, 305] width 91 height 10
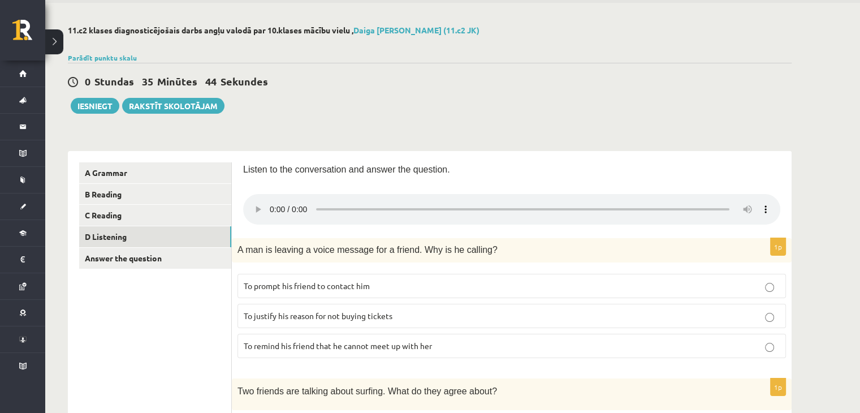
scroll to position [11, 0]
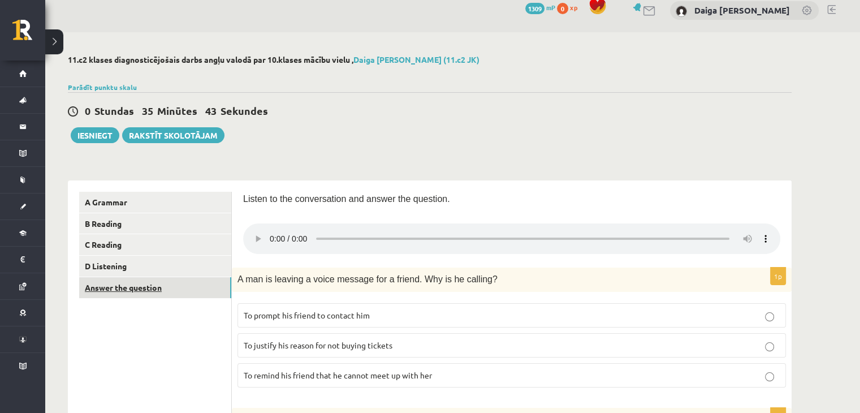
click at [129, 288] on link "Answer the question" at bounding box center [155, 287] width 152 height 21
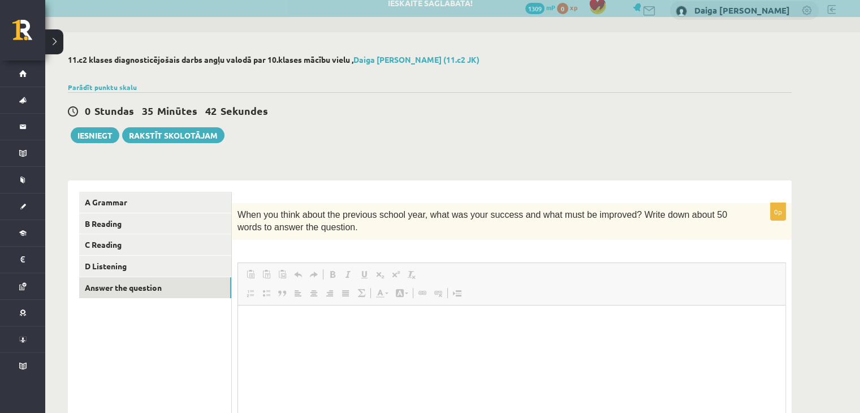
scroll to position [0, 0]
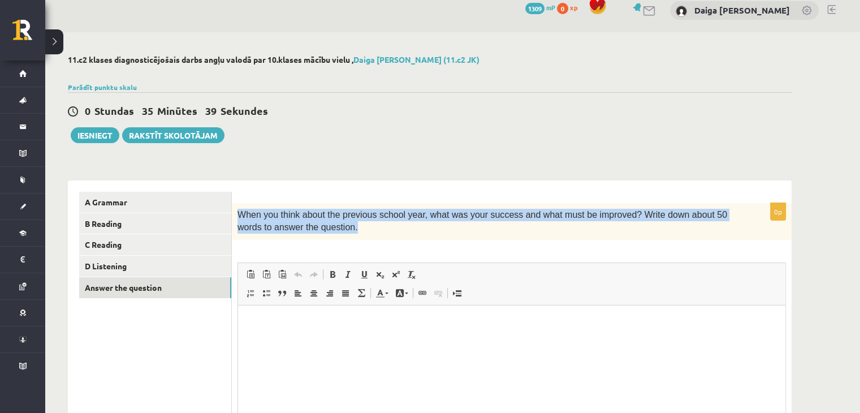
drag, startPoint x: 239, startPoint y: 214, endPoint x: 324, endPoint y: 234, distance: 87.1
click at [324, 234] on div "When you think about the previous school year, what was your success and what m…" at bounding box center [512, 221] width 560 height 37
copy span "When you think about the previous school year, what was your success and what m…"
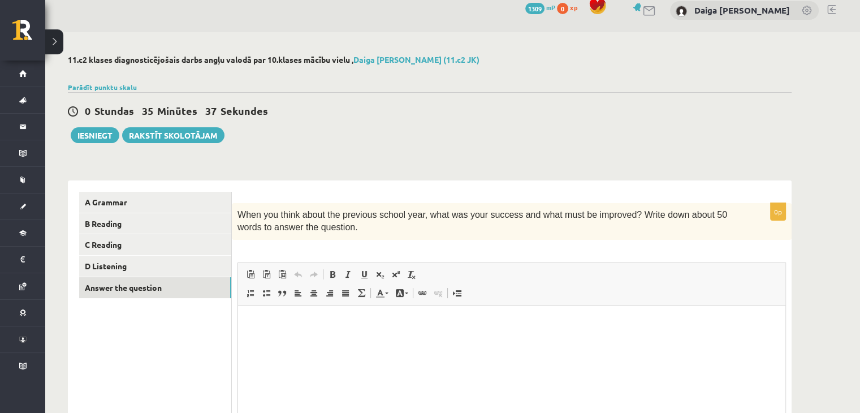
click at [389, 117] on div "0 Stundas 35 Minūtes 37 Sekundes" at bounding box center [430, 111] width 724 height 15
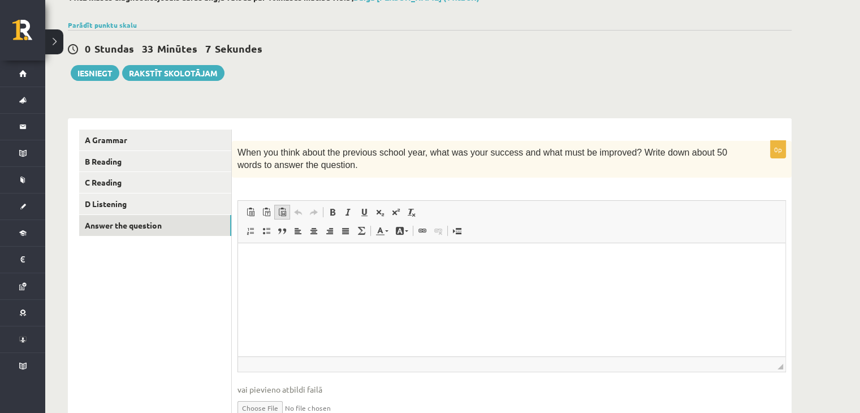
scroll to position [77, 0]
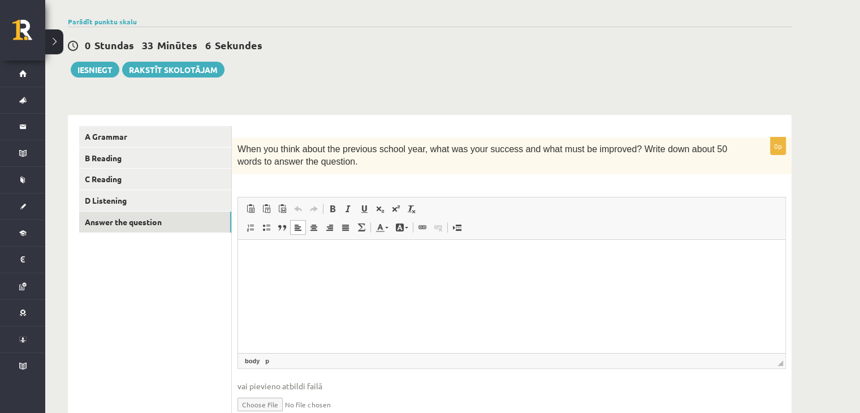
drag, startPoint x: 516, startPoint y: 515, endPoint x: 278, endPoint y: 275, distance: 338.0
click at [278, 274] on html at bounding box center [512, 256] width 548 height 35
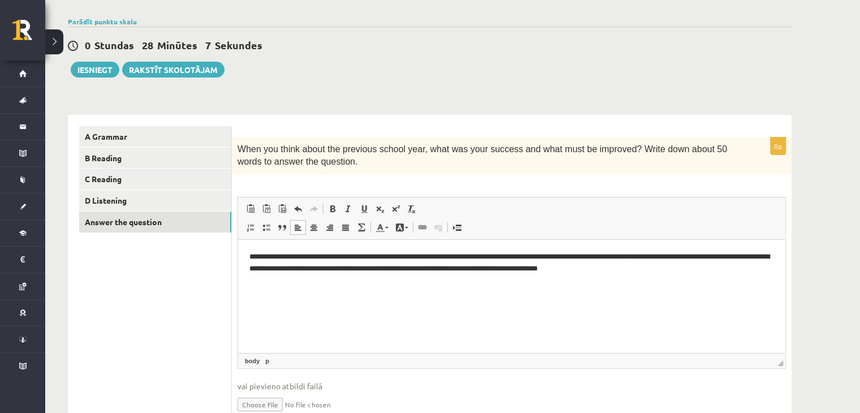
scroll to position [130, 0]
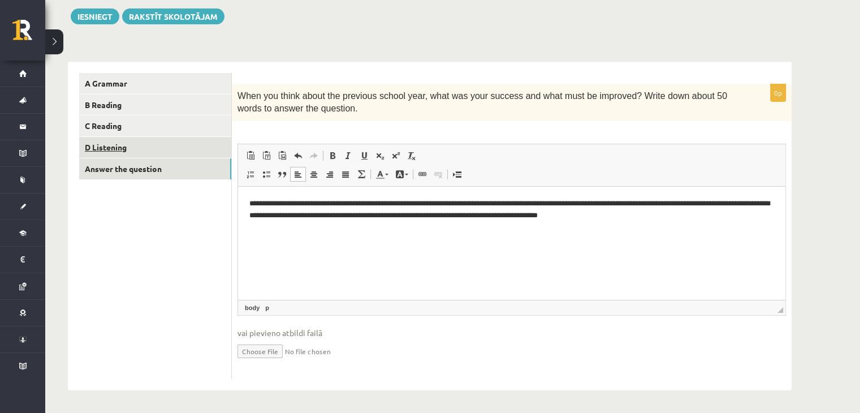
click at [118, 147] on link "D Listening" at bounding box center [155, 147] width 152 height 21
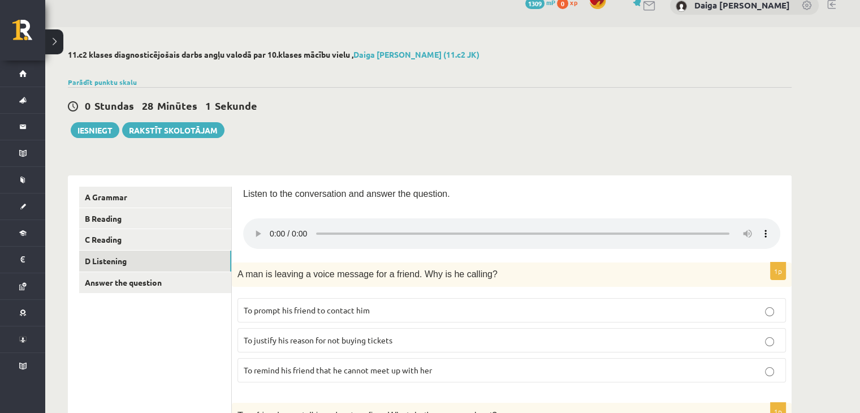
scroll to position [13, 0]
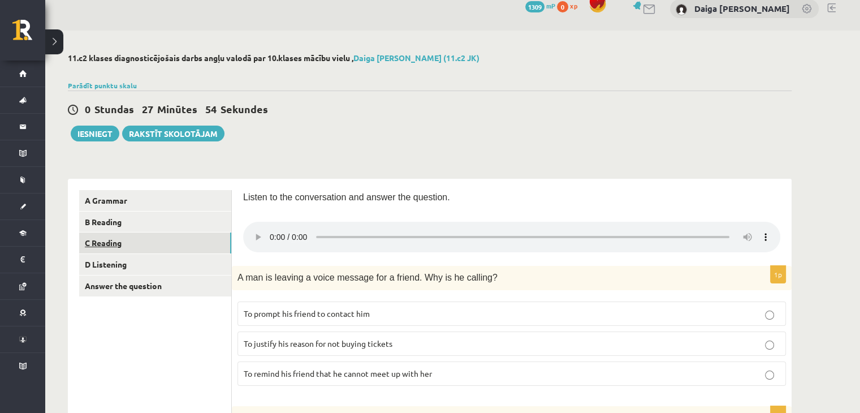
click at [108, 243] on link "C Reading" at bounding box center [155, 242] width 152 height 21
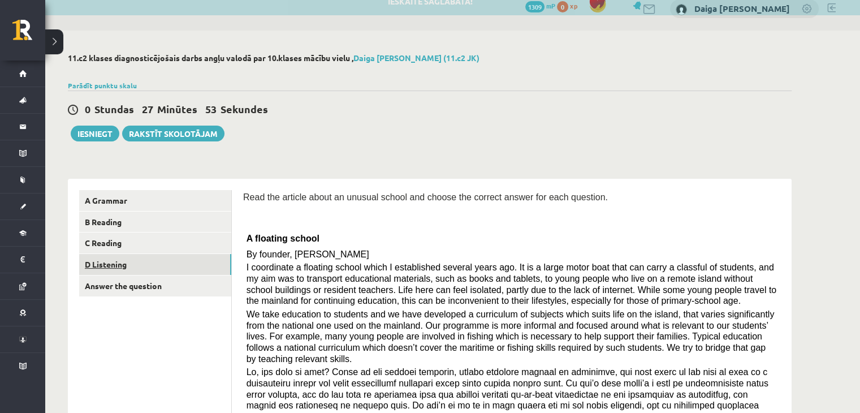
click at [110, 259] on link "D Listening" at bounding box center [155, 264] width 152 height 21
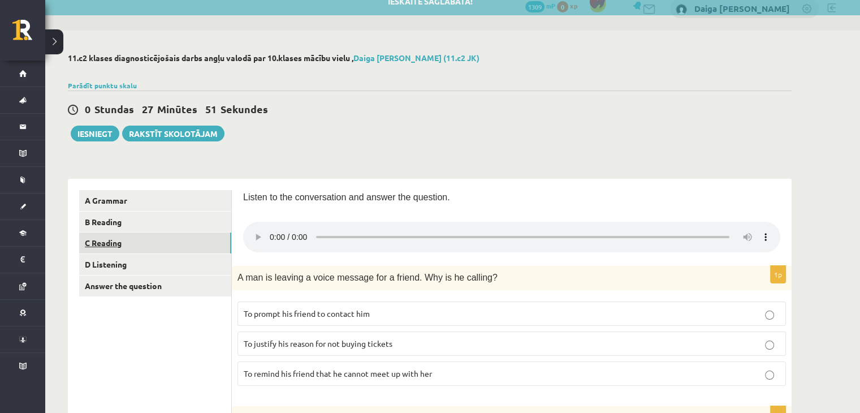
click at [107, 234] on link "C Reading" at bounding box center [155, 242] width 152 height 21
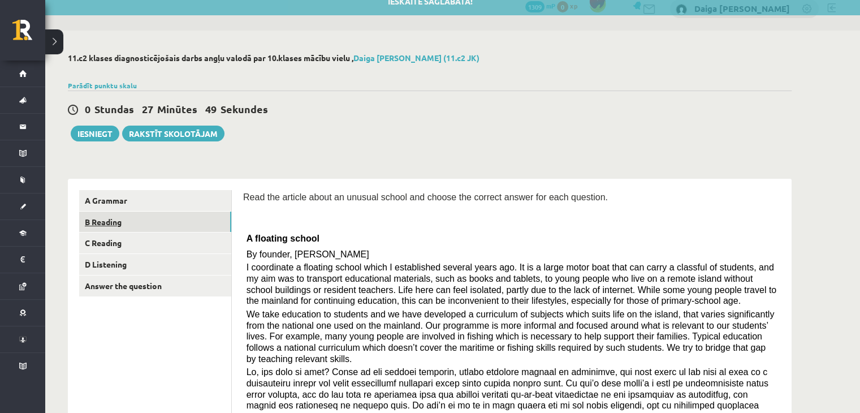
click at [105, 225] on link "B Reading" at bounding box center [155, 222] width 152 height 21
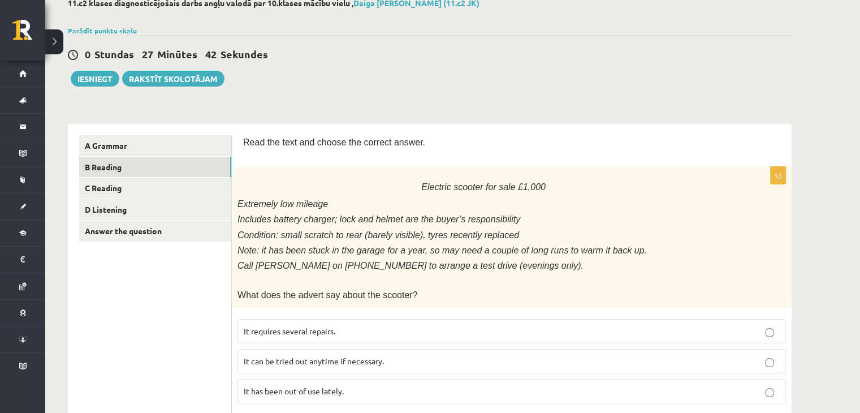
scroll to position [0, 0]
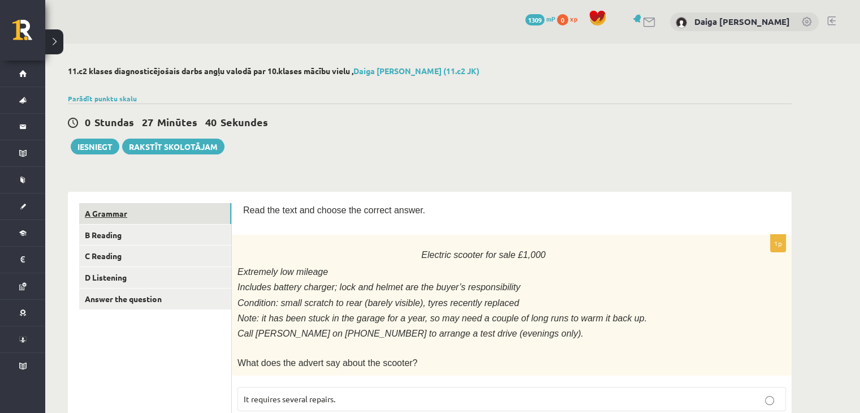
click at [110, 217] on link "A Grammar" at bounding box center [155, 213] width 152 height 21
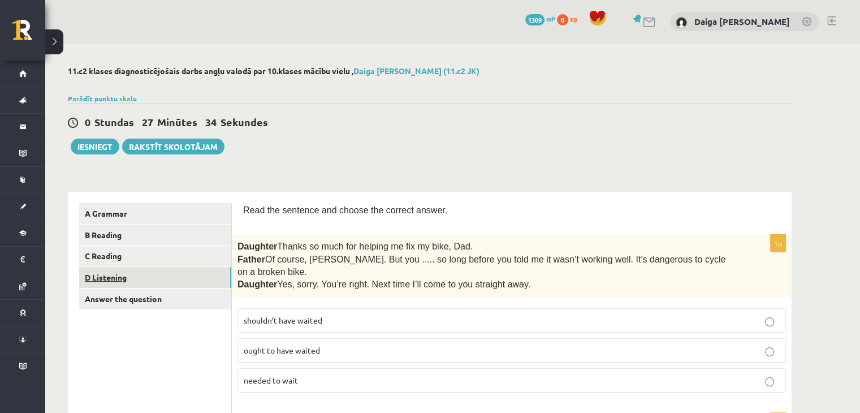
click at [113, 273] on link "D Listening" at bounding box center [155, 277] width 152 height 21
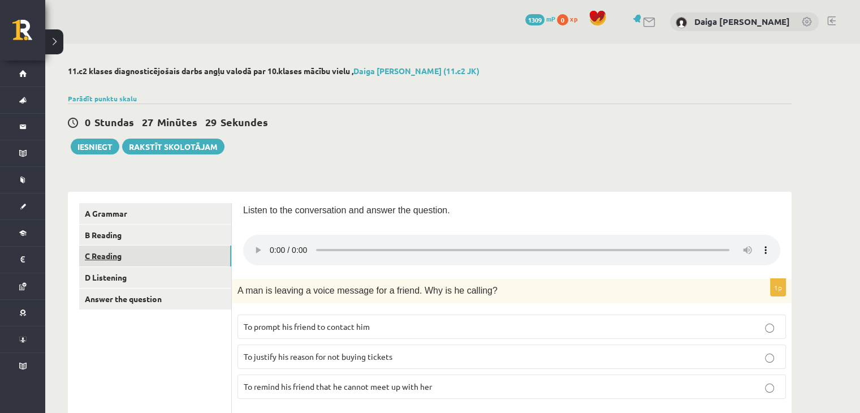
click at [100, 258] on link "C Reading" at bounding box center [155, 255] width 152 height 21
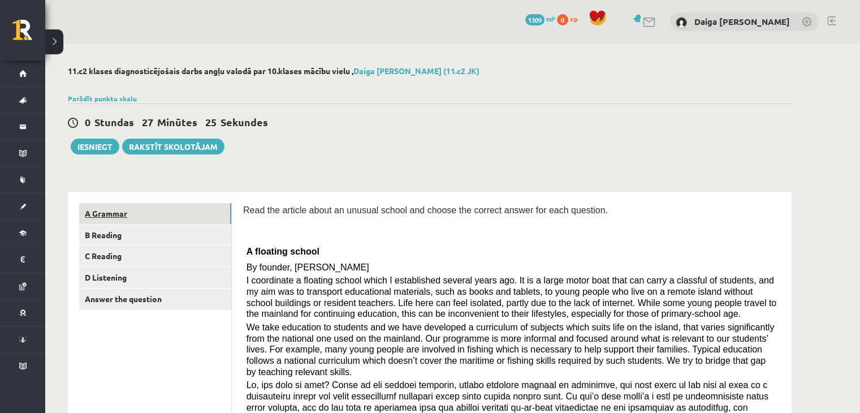
click at [106, 209] on link "A Grammar" at bounding box center [155, 213] width 152 height 21
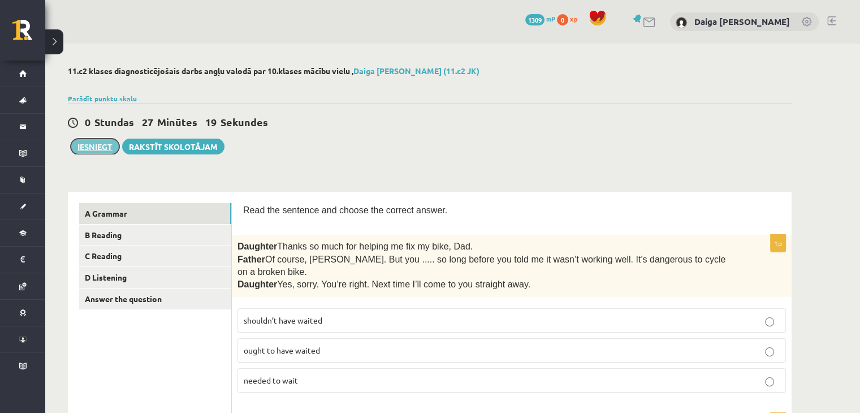
click at [89, 146] on button "Iesniegt" at bounding box center [95, 147] width 49 height 16
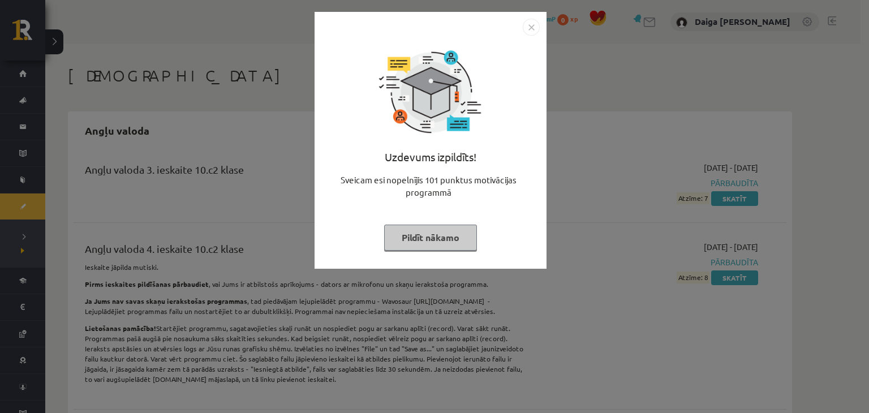
click at [441, 244] on button "Pildīt nākamo" at bounding box center [430, 238] width 93 height 26
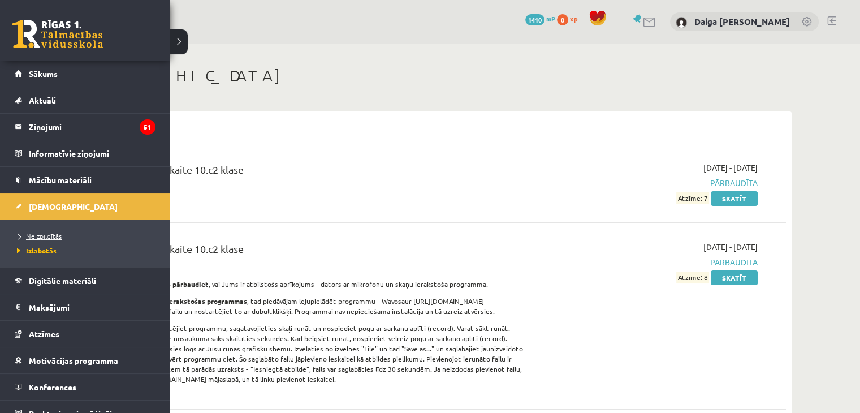
click at [37, 235] on span "Neizpildītās" at bounding box center [38, 235] width 48 height 9
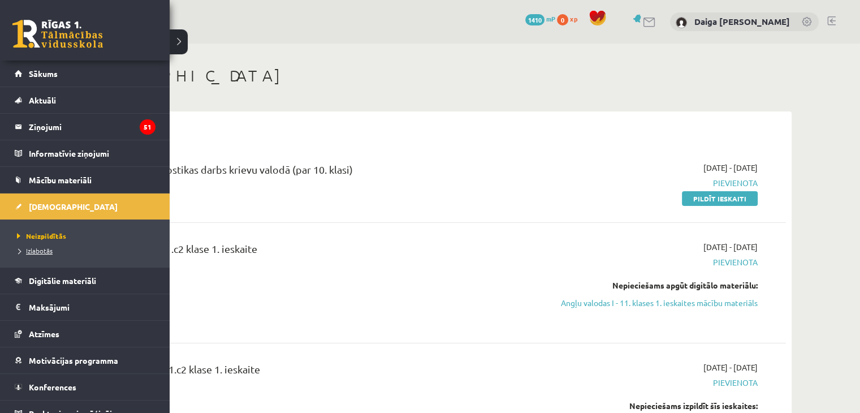
click at [44, 250] on span "Izlabotās" at bounding box center [33, 250] width 38 height 9
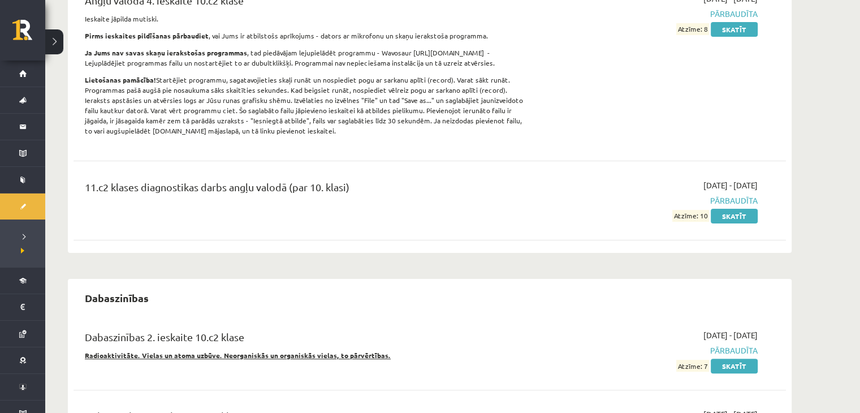
scroll to position [248, 0]
click at [740, 219] on link "Skatīt" at bounding box center [734, 216] width 47 height 15
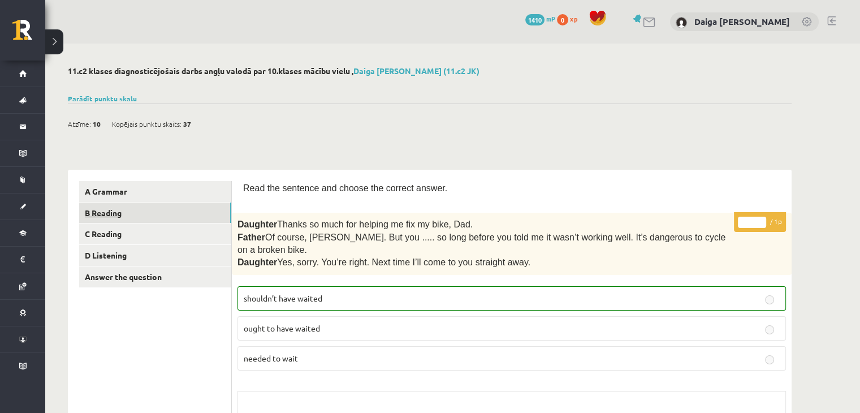
click at [88, 209] on link "B Reading" at bounding box center [155, 213] width 152 height 21
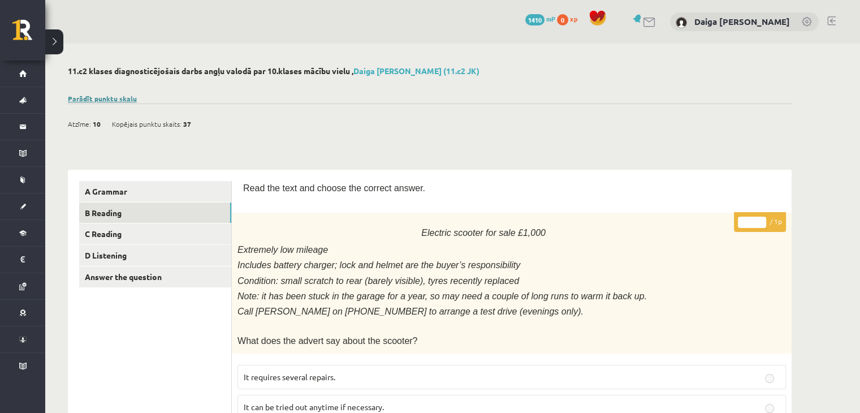
click at [118, 98] on link "Parādīt punktu skalu" at bounding box center [102, 98] width 69 height 9
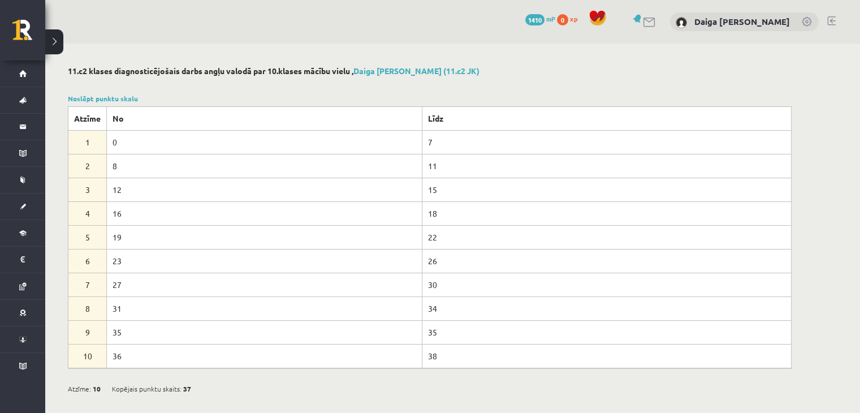
click at [57, 41] on button at bounding box center [54, 41] width 18 height 25
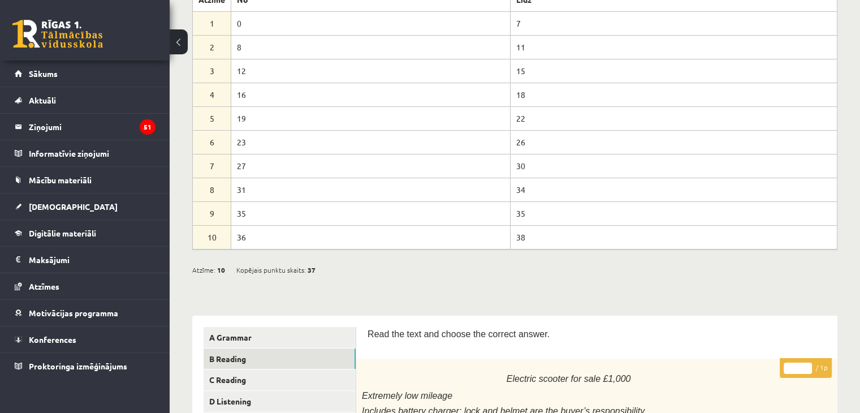
click at [180, 40] on button at bounding box center [179, 41] width 18 height 25
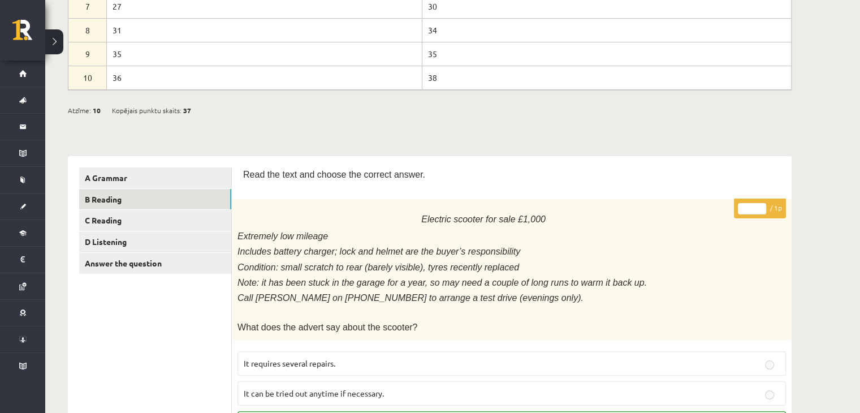
scroll to position [278, 0]
click at [104, 216] on link "C Reading" at bounding box center [155, 220] width 152 height 21
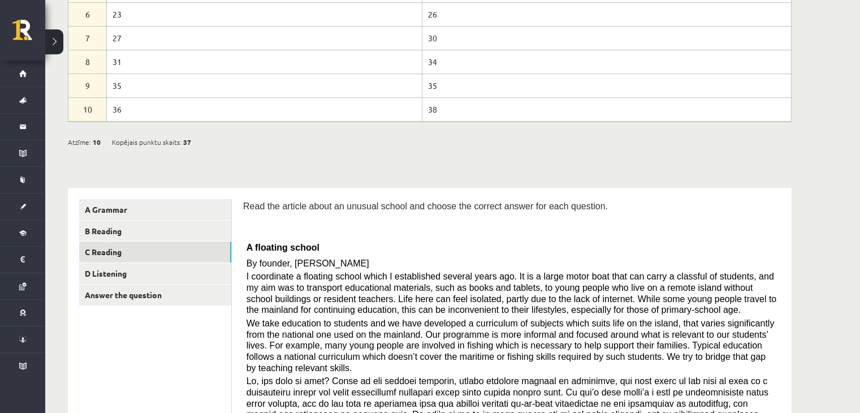
scroll to position [247, 0]
click at [90, 272] on link "D Listening" at bounding box center [155, 273] width 152 height 21
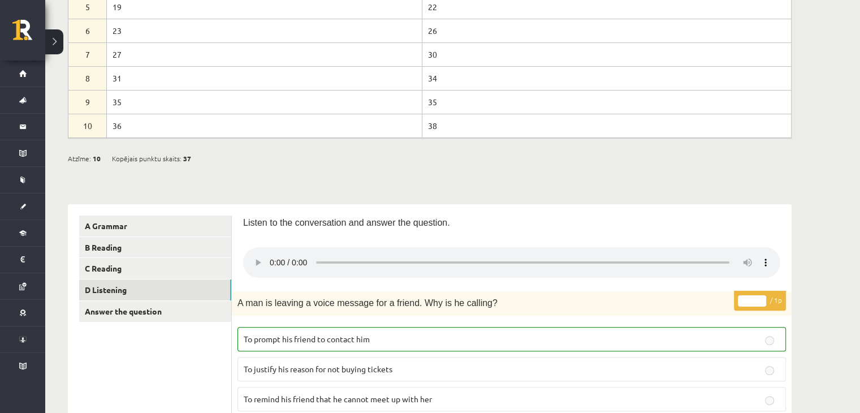
scroll to position [281, 0]
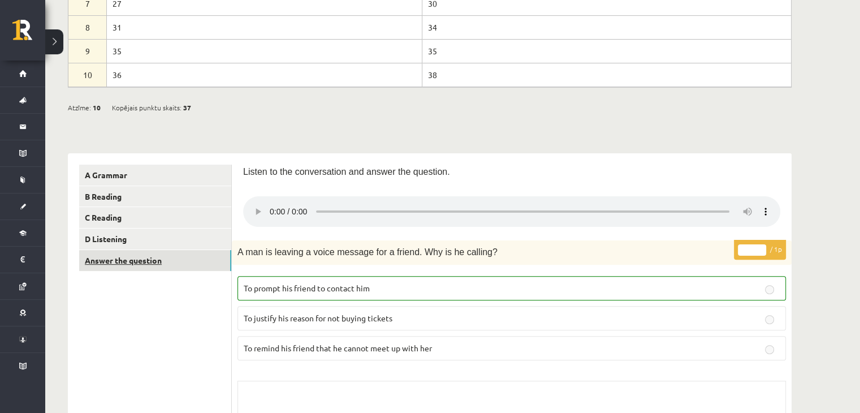
click at [138, 259] on link "Answer the question" at bounding box center [155, 260] width 152 height 21
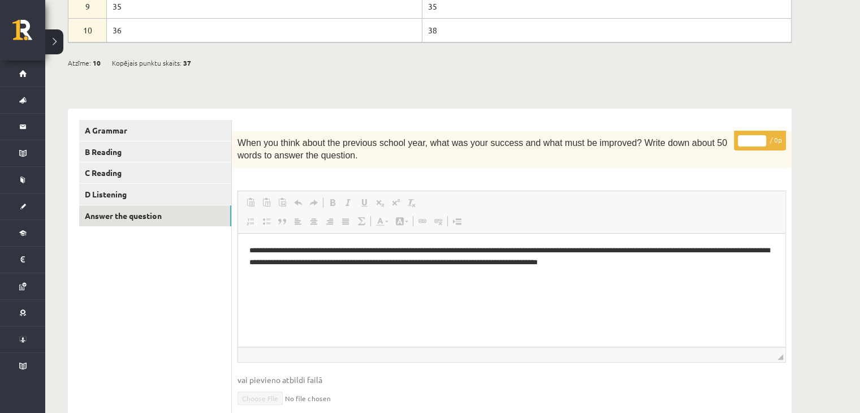
scroll to position [0, 0]
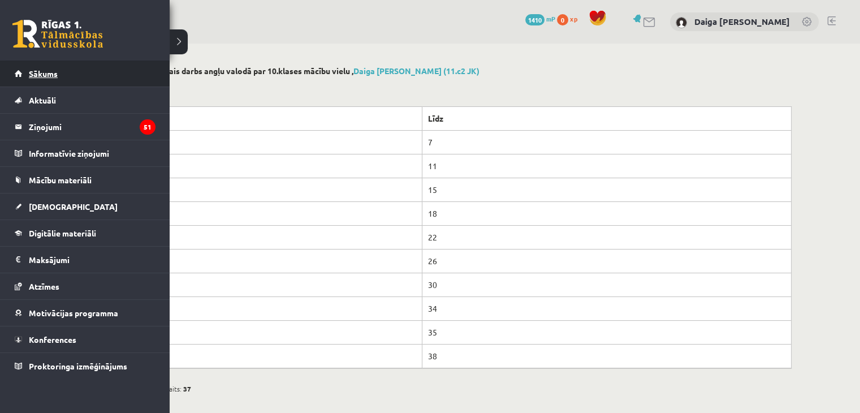
click at [30, 72] on span "Sākums" at bounding box center [43, 73] width 29 height 10
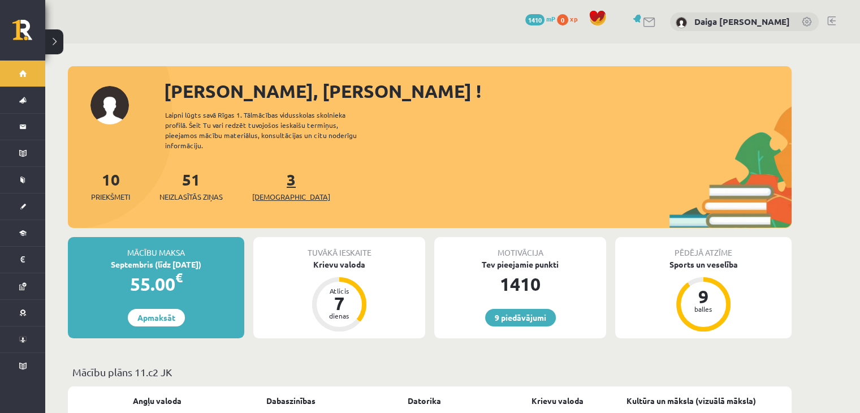
click at [264, 191] on span "[DEMOGRAPHIC_DATA]" at bounding box center [291, 196] width 78 height 11
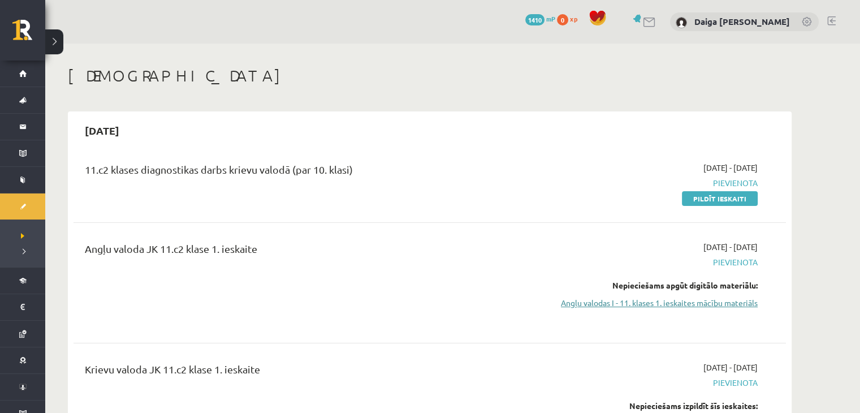
click at [576, 301] on link "Angļu valodas I - 11. klases 1. ieskaites mācību materiāls" at bounding box center [651, 303] width 213 height 12
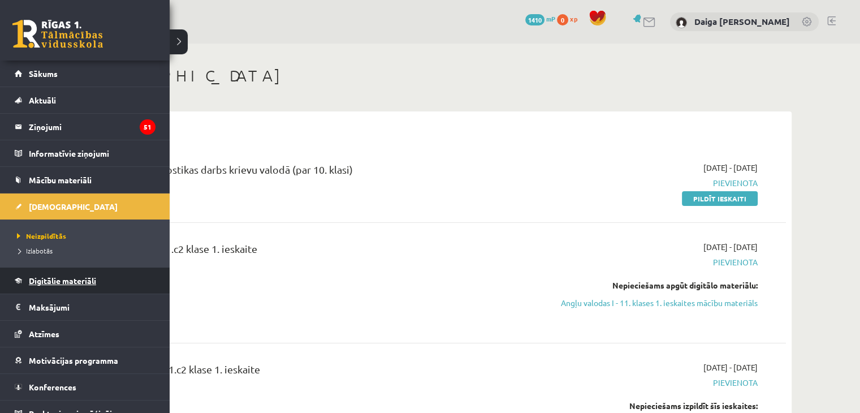
click at [66, 277] on span "Digitālie materiāli" at bounding box center [62, 280] width 67 height 10
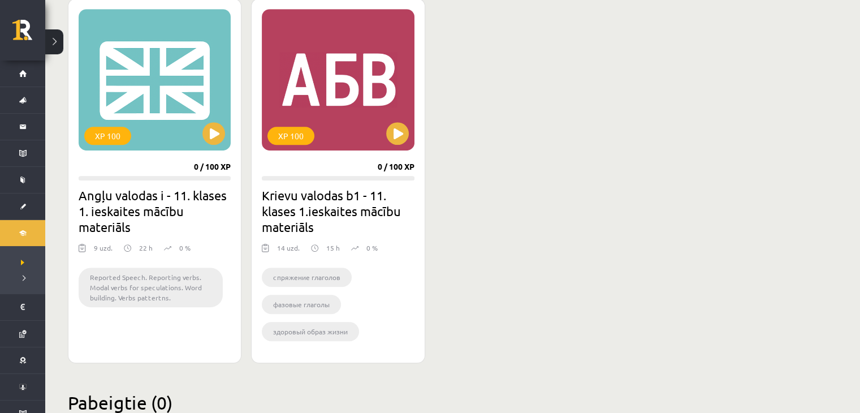
scroll to position [685, 0]
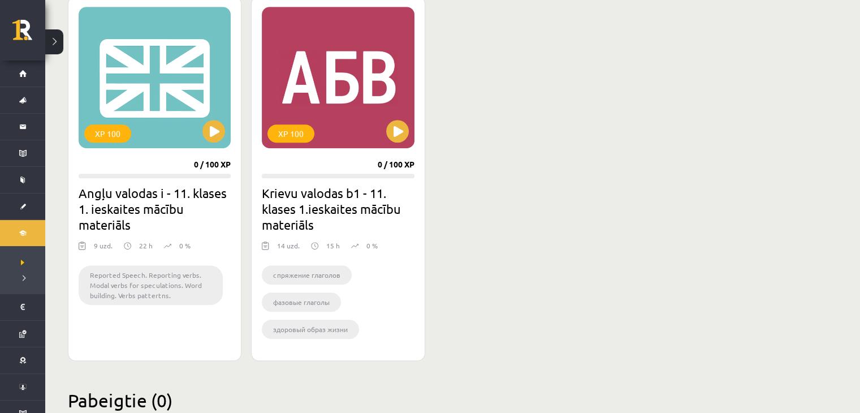
click at [154, 197] on h2 "Angļu valodas i - 11. klases 1. ieskaites mācību materiāls" at bounding box center [155, 209] width 152 height 48
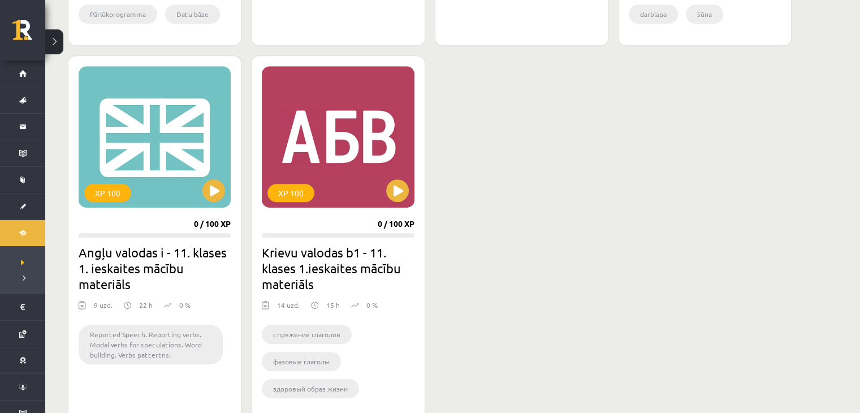
scroll to position [613, 0]
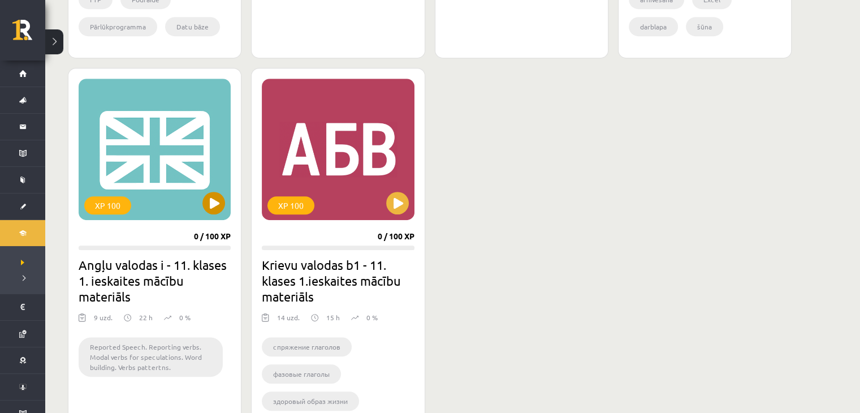
click at [149, 162] on div "XP 100" at bounding box center [155, 149] width 152 height 141
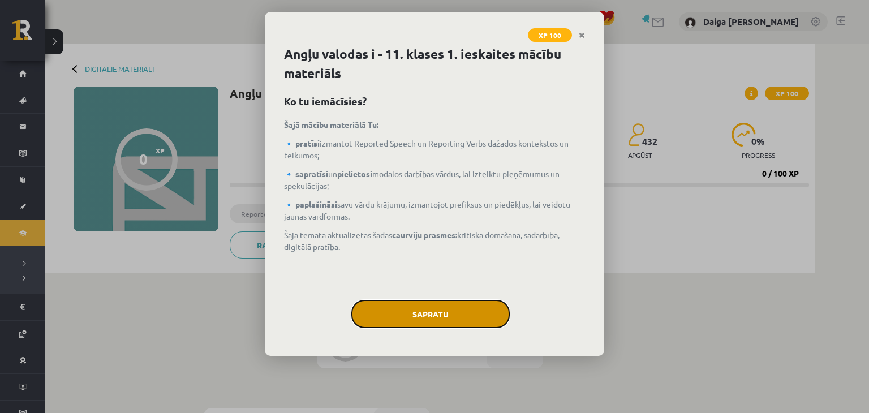
click at [411, 310] on button "Sapratu" at bounding box center [430, 314] width 158 height 28
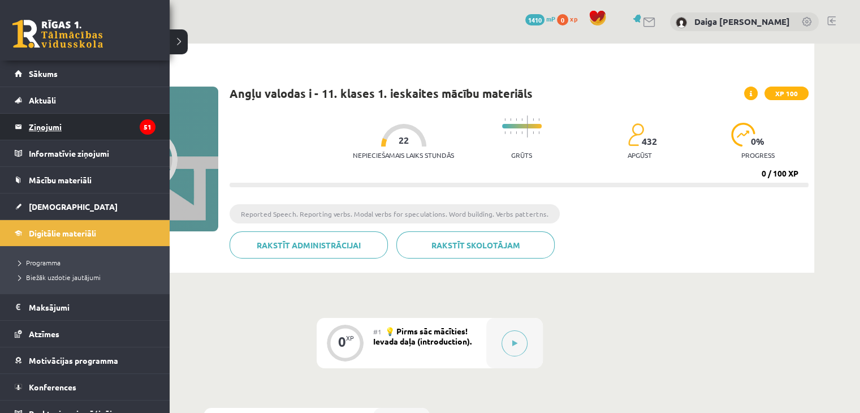
click at [44, 123] on legend "Ziņojumi 51" at bounding box center [92, 127] width 127 height 26
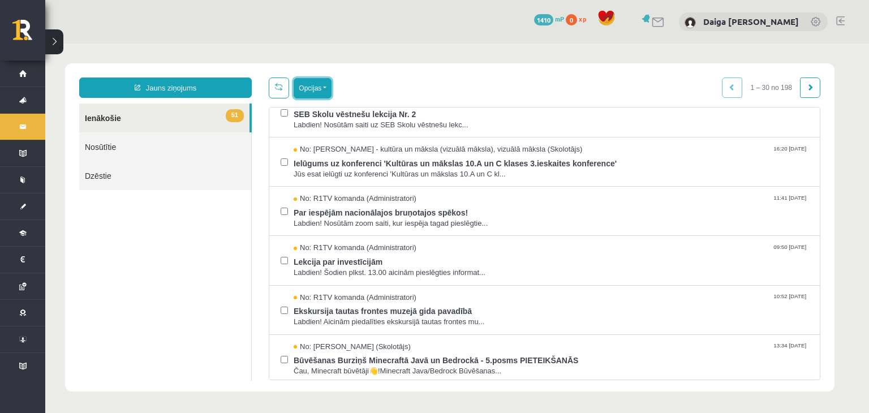
click at [320, 88] on button "Opcijas" at bounding box center [313, 88] width 38 height 20
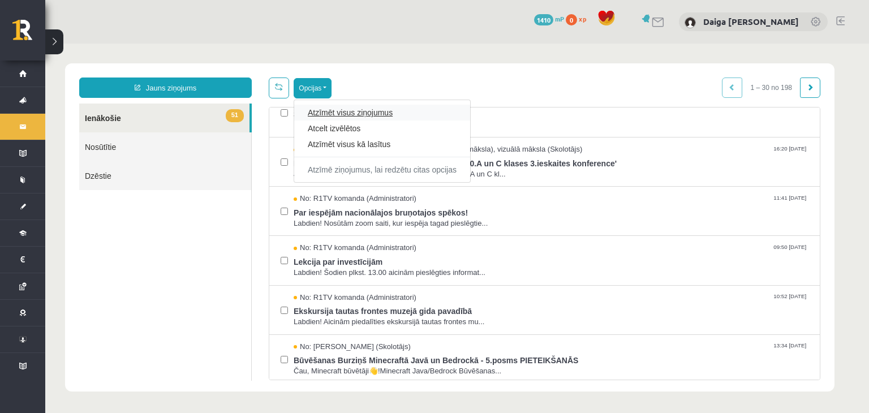
click at [330, 113] on link "Atzīmēt visus ziņojumus" at bounding box center [382, 112] width 149 height 11
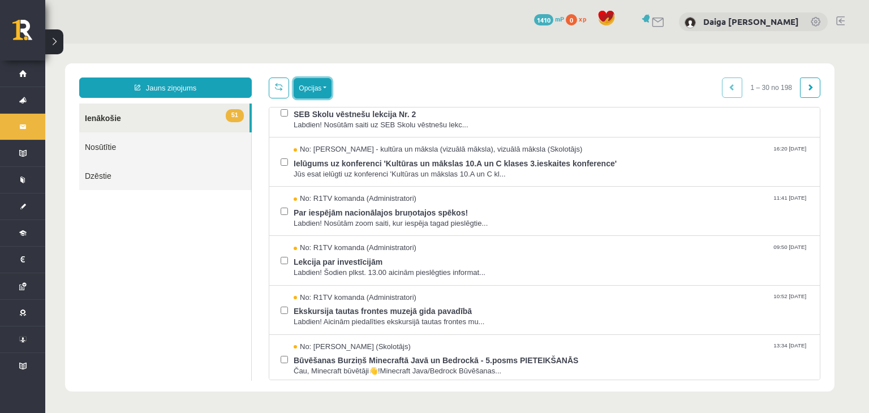
click at [319, 89] on button "Opcijas" at bounding box center [313, 88] width 38 height 20
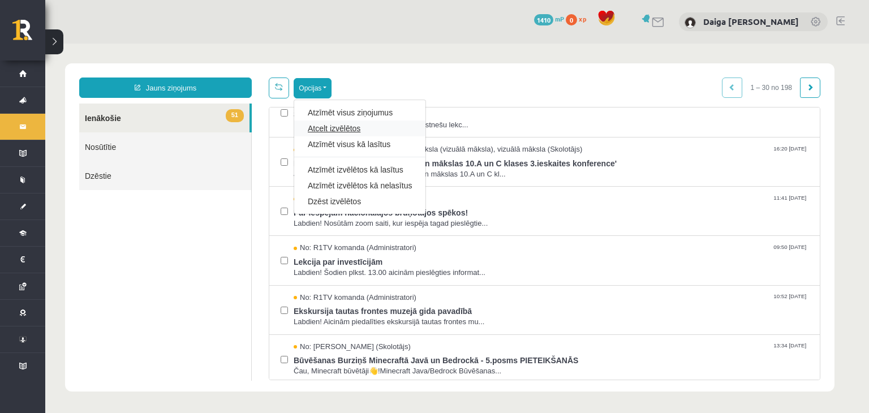
click at [326, 129] on link "Atcelt izvēlētos" at bounding box center [360, 128] width 104 height 11
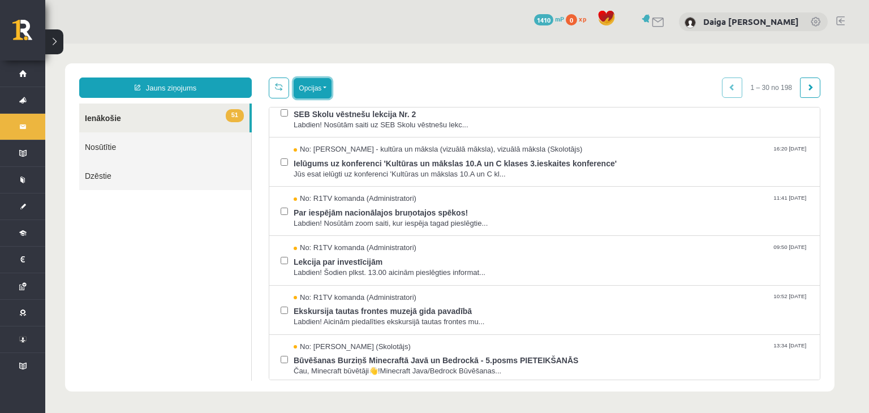
click at [317, 84] on button "Opcijas" at bounding box center [313, 88] width 38 height 20
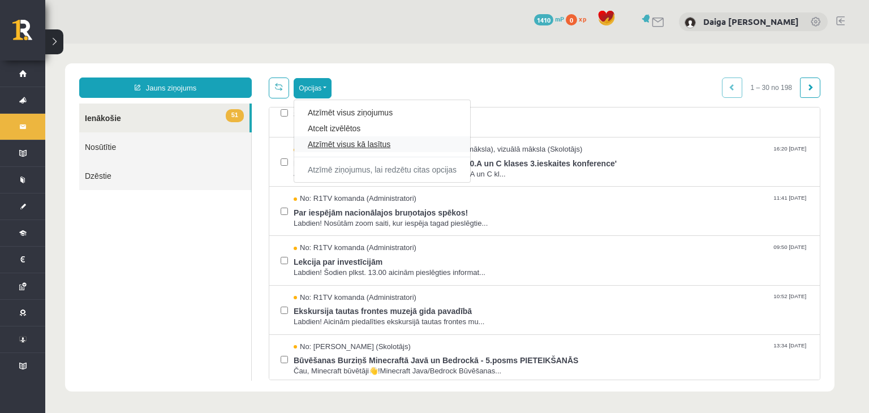
click at [346, 147] on link "Atzīmēt visus kā lasītus" at bounding box center [382, 144] width 149 height 11
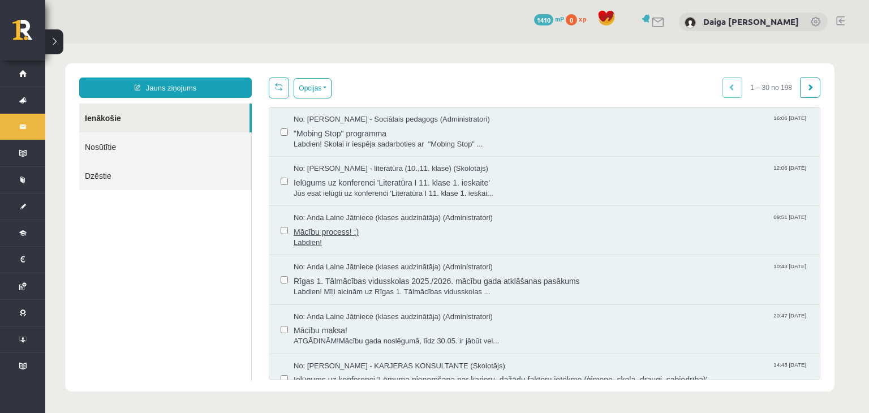
click at [381, 246] on span "Labdien!" at bounding box center [551, 243] width 515 height 11
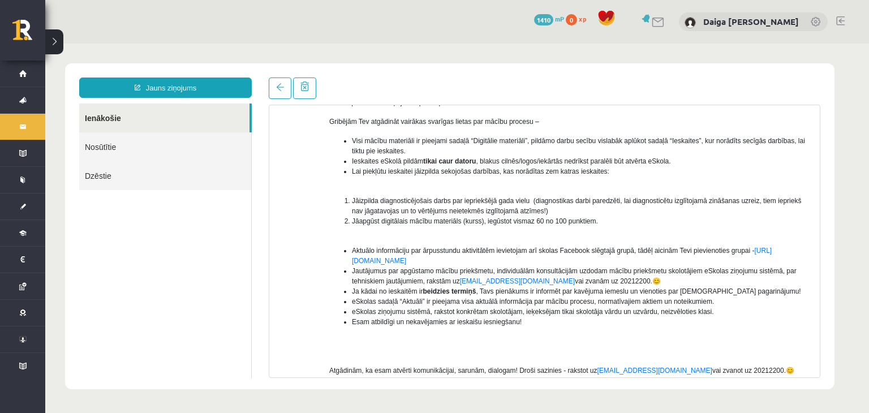
scroll to position [99, 0]
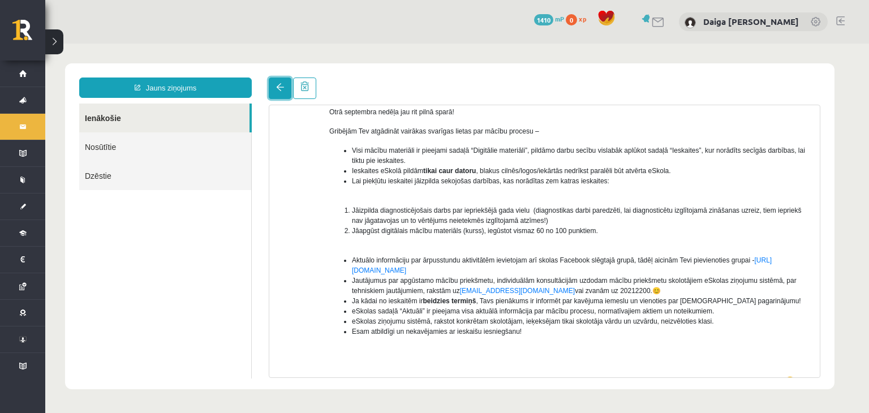
click at [277, 84] on span at bounding box center [280, 87] width 8 height 8
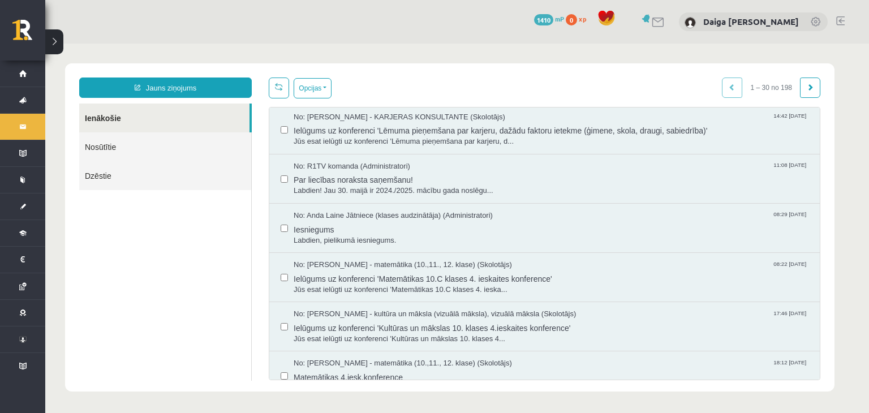
scroll to position [319, 0]
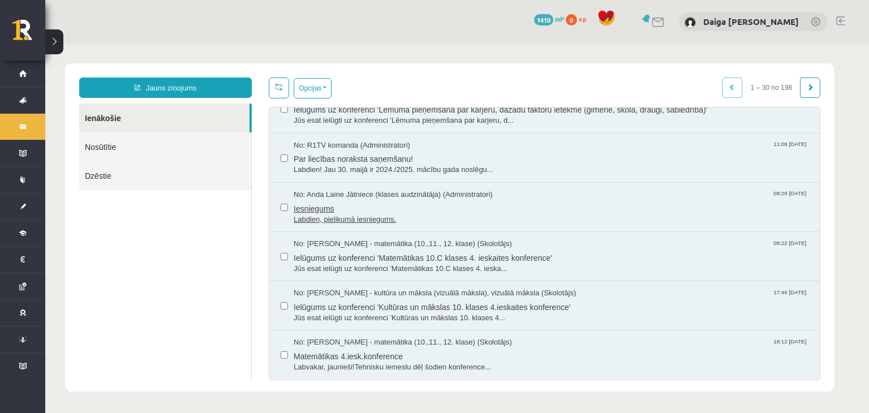
click at [362, 200] on span "Iesniegums" at bounding box center [551, 207] width 515 height 14
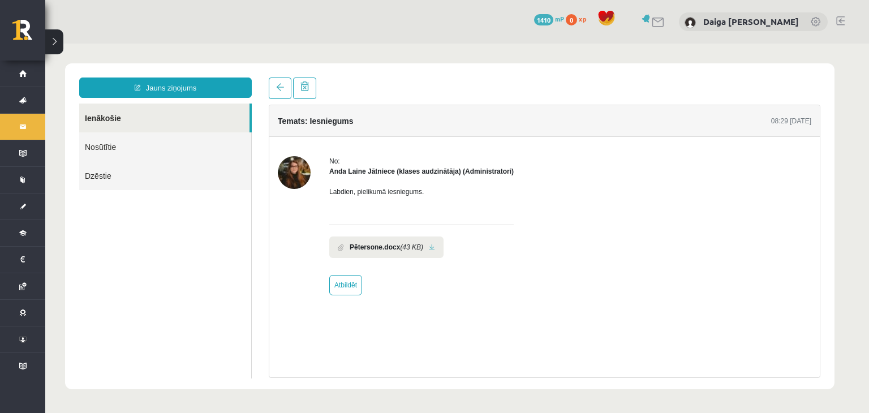
scroll to position [0, 0]
click at [430, 248] on link at bounding box center [432, 247] width 6 height 7
click at [281, 94] on link at bounding box center [280, 87] width 23 height 21
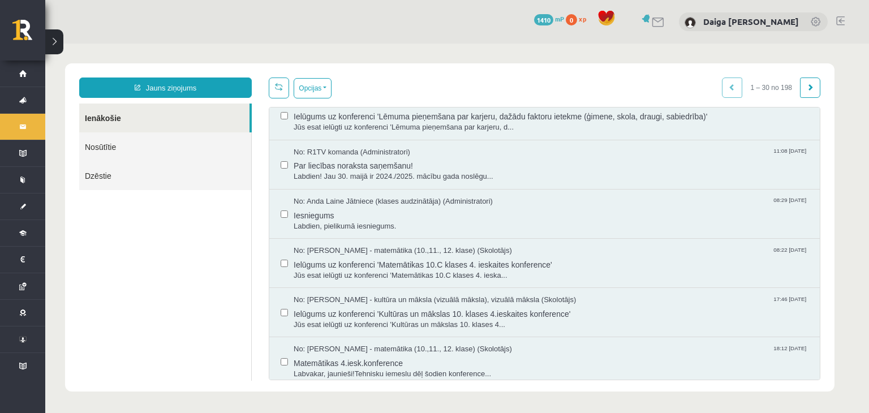
scroll to position [313, 0]
click at [419, 220] on span "Labdien, pielikumā iesniegums." at bounding box center [551, 225] width 515 height 11
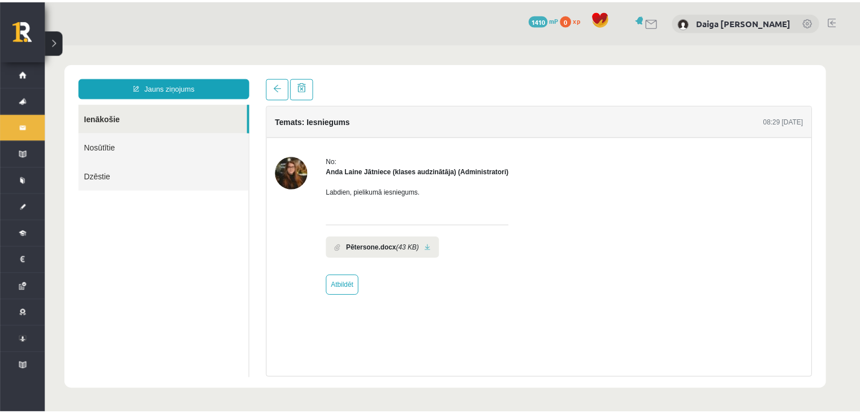
scroll to position [0, 0]
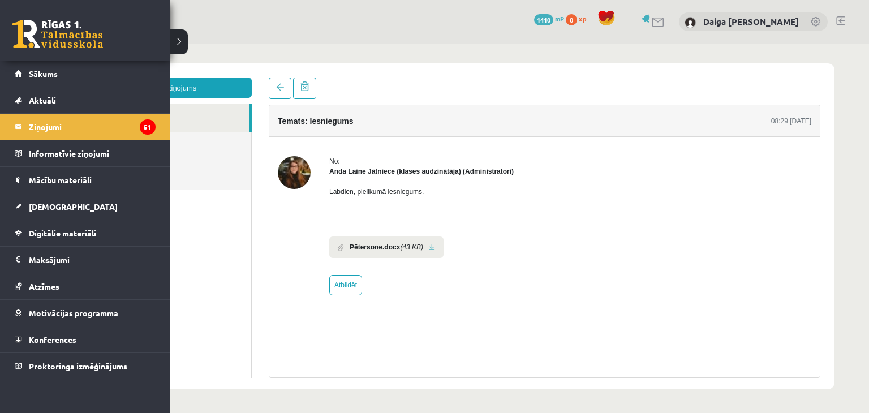
click at [42, 124] on legend "Ziņojumi 51" at bounding box center [92, 127] width 127 height 26
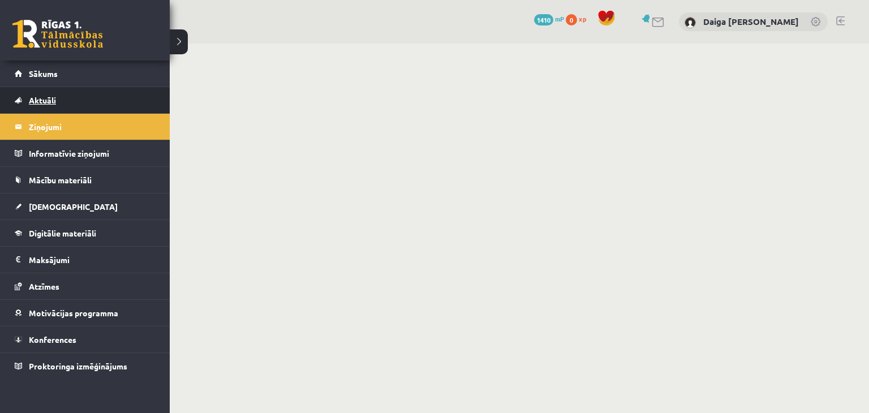
click at [41, 91] on link "Aktuāli" at bounding box center [85, 100] width 141 height 26
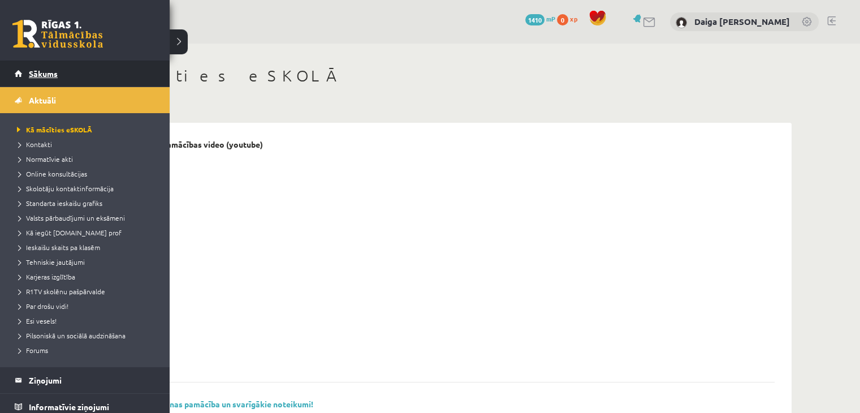
click at [41, 72] on span "Sākums" at bounding box center [43, 73] width 29 height 10
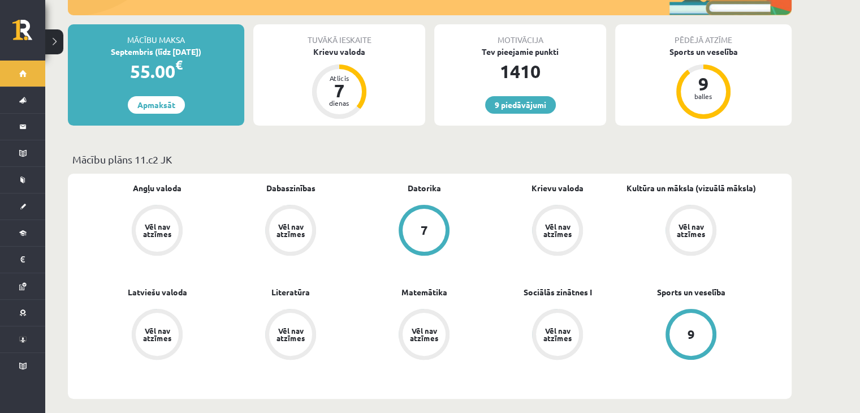
scroll to position [224, 0]
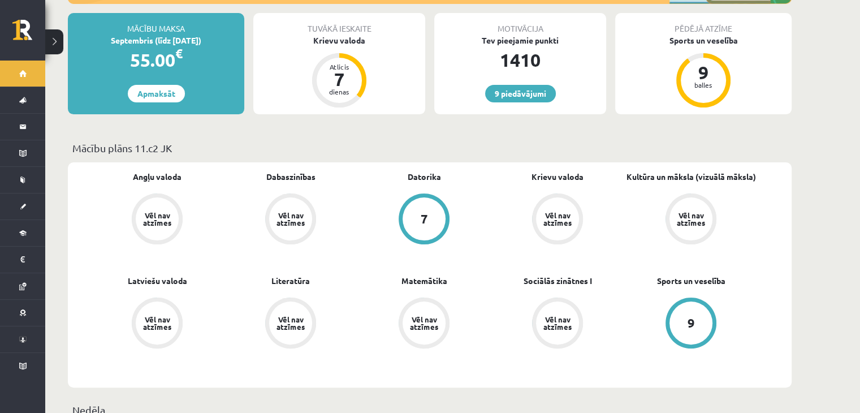
click at [145, 212] on div "Vēl nav atzīmes" at bounding box center [157, 219] width 32 height 15
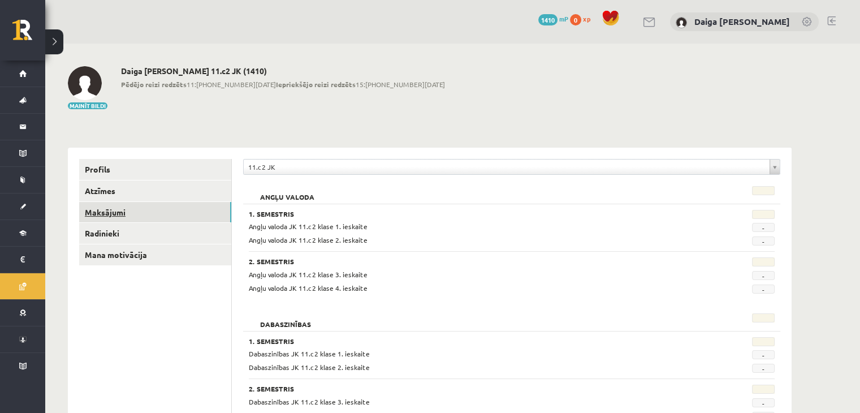
click at [124, 212] on link "Maksājumi" at bounding box center [155, 212] width 152 height 21
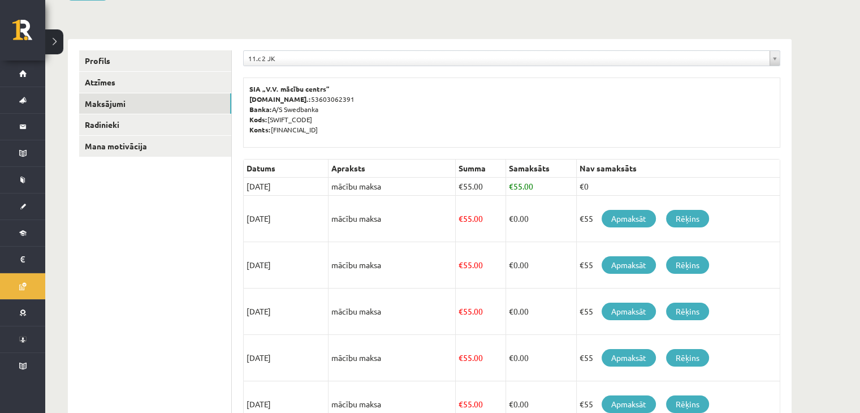
scroll to position [109, 0]
click at [511, 184] on span "€" at bounding box center [511, 186] width 5 height 10
click at [519, 184] on td "€ 55.00" at bounding box center [541, 187] width 71 height 18
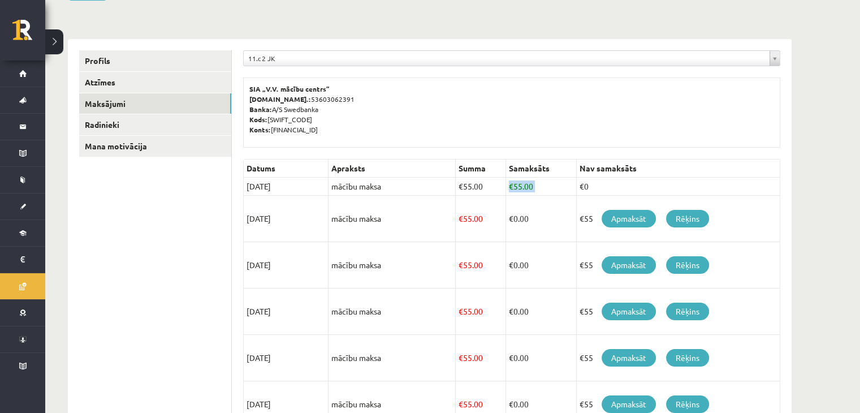
click at [519, 184] on td "€ 55.00" at bounding box center [541, 187] width 71 height 18
click at [550, 190] on td "€ 55.00" at bounding box center [541, 187] width 71 height 18
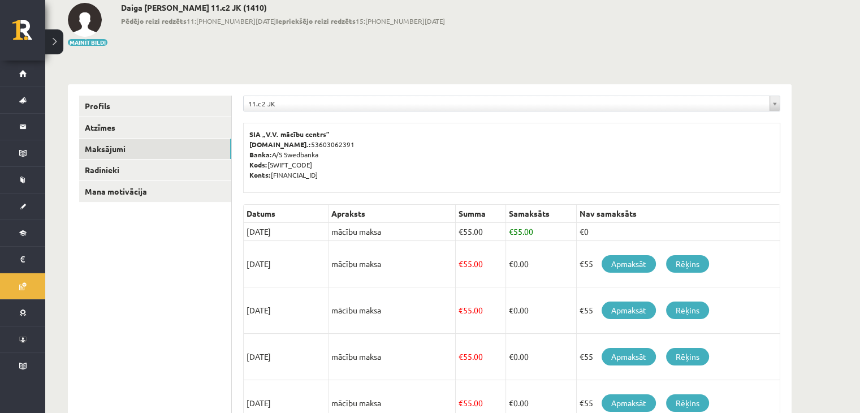
scroll to position [0, 0]
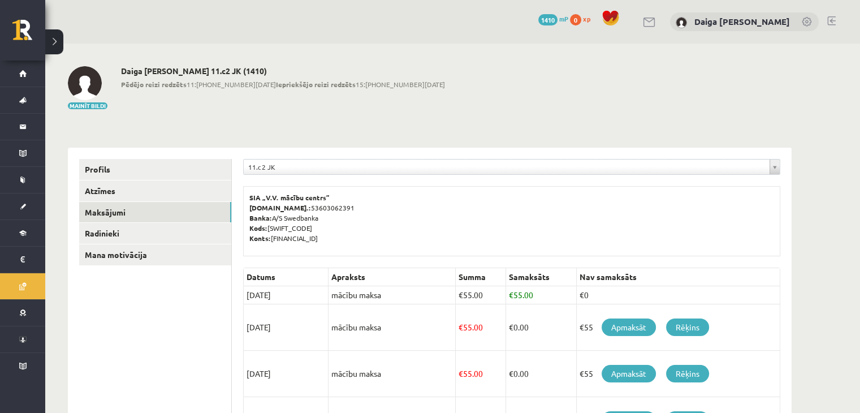
click at [829, 16] on link at bounding box center [832, 20] width 8 height 9
